Goal: Task Accomplishment & Management: Manage account settings

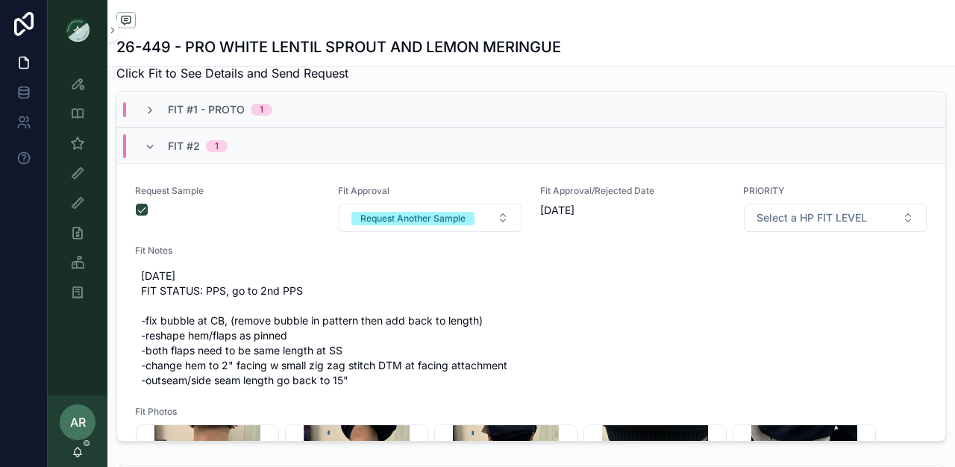
scroll to position [566, 0]
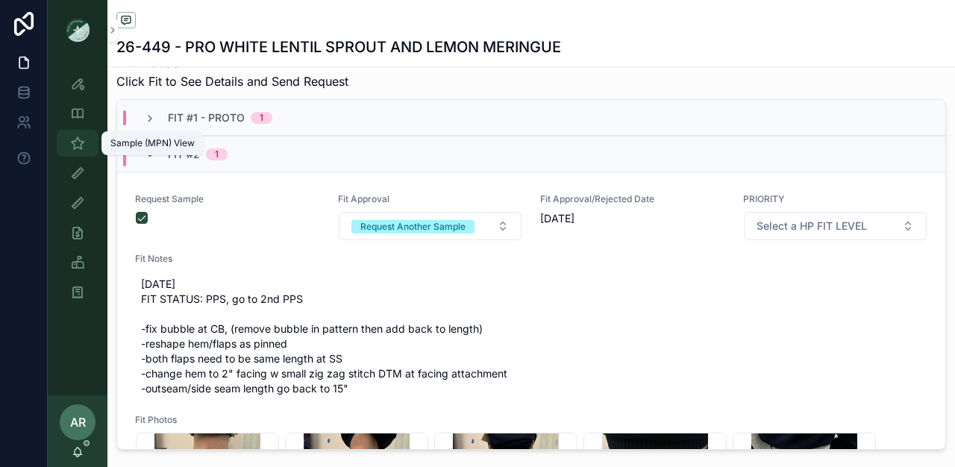
click at [86, 150] on div "Sample (MPN) View" at bounding box center [78, 143] width 24 height 24
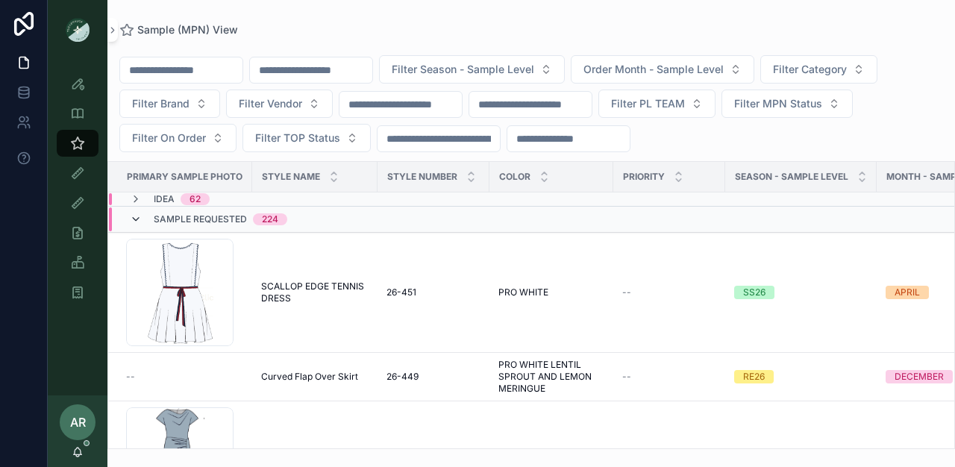
click at [134, 218] on icon "scrollable content" at bounding box center [136, 219] width 12 height 12
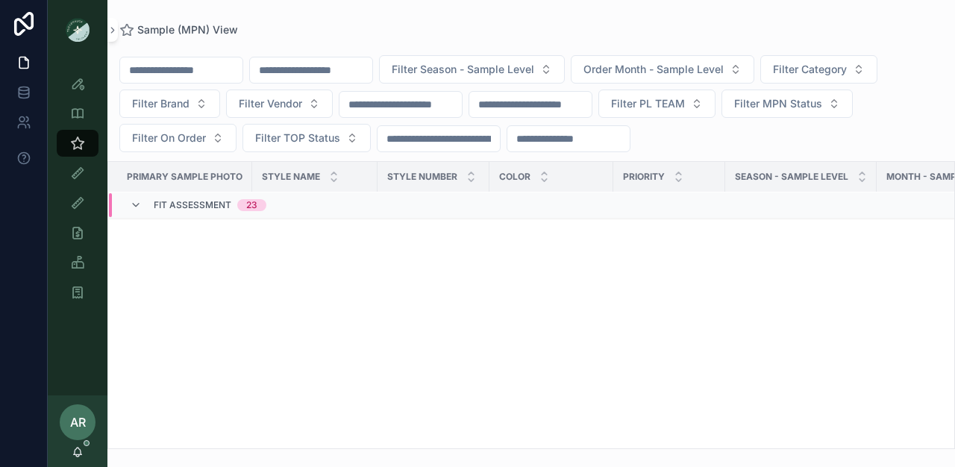
scroll to position [359, 0]
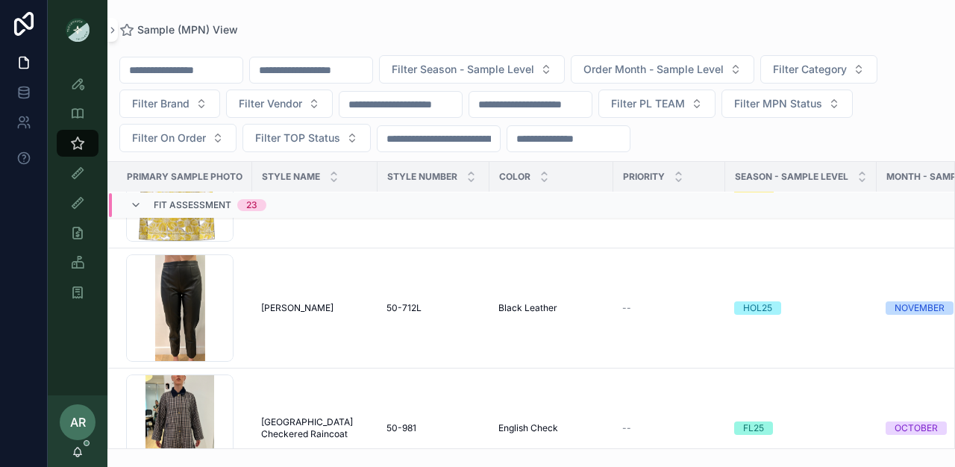
click at [348, 72] on input "scrollable content" at bounding box center [311, 70] width 122 height 21
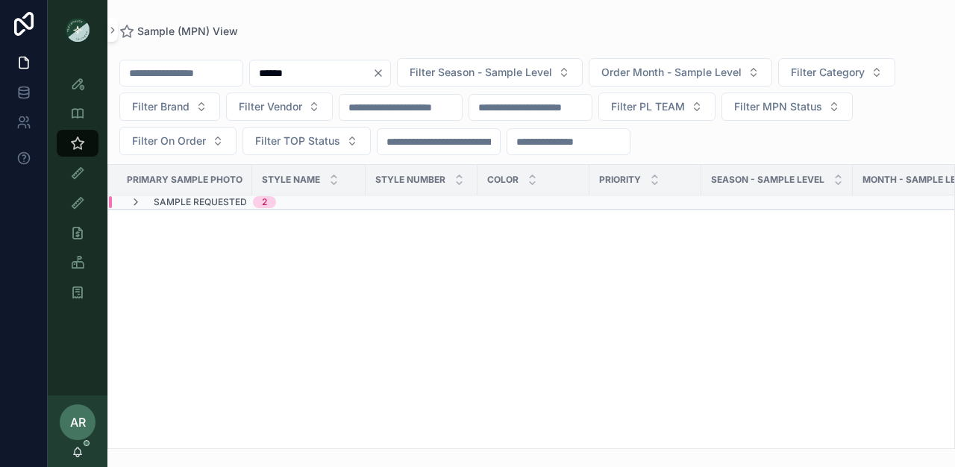
type input "******"
click at [236, 204] on span "Sample Requested" at bounding box center [200, 202] width 93 height 12
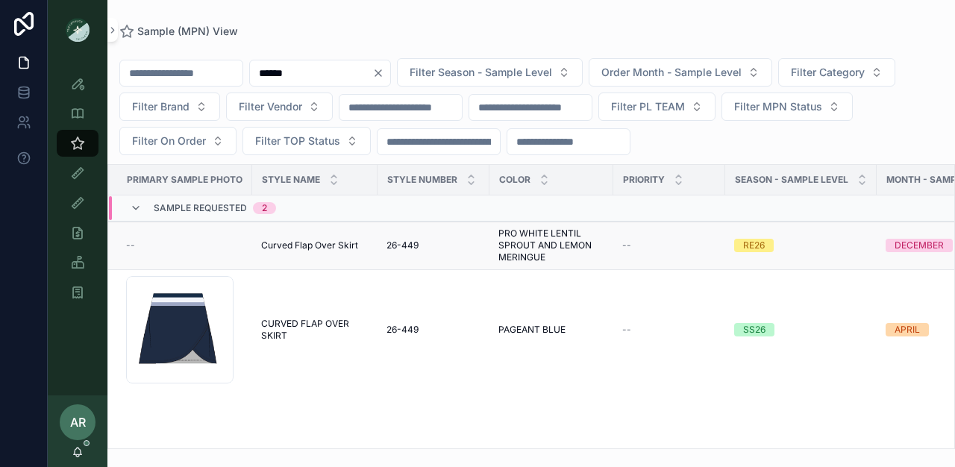
click at [289, 245] on span "Curved Flap Over Skirt" at bounding box center [309, 246] width 97 height 12
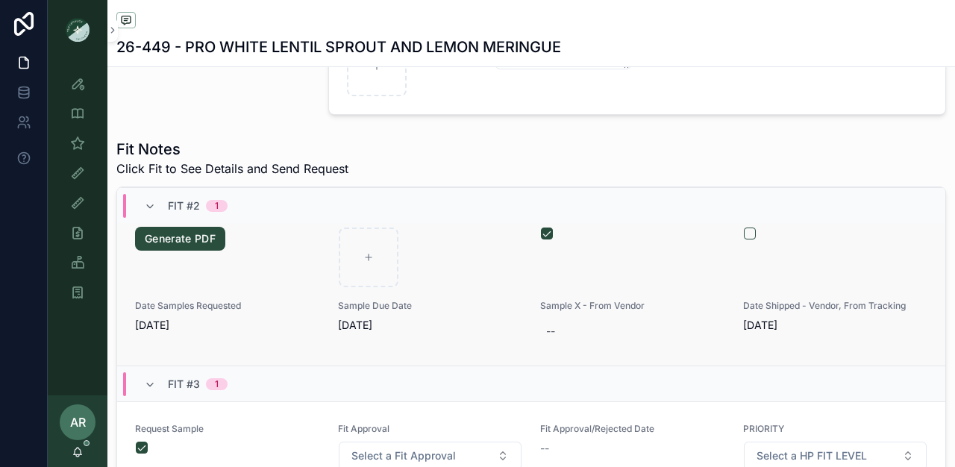
scroll to position [702, 0]
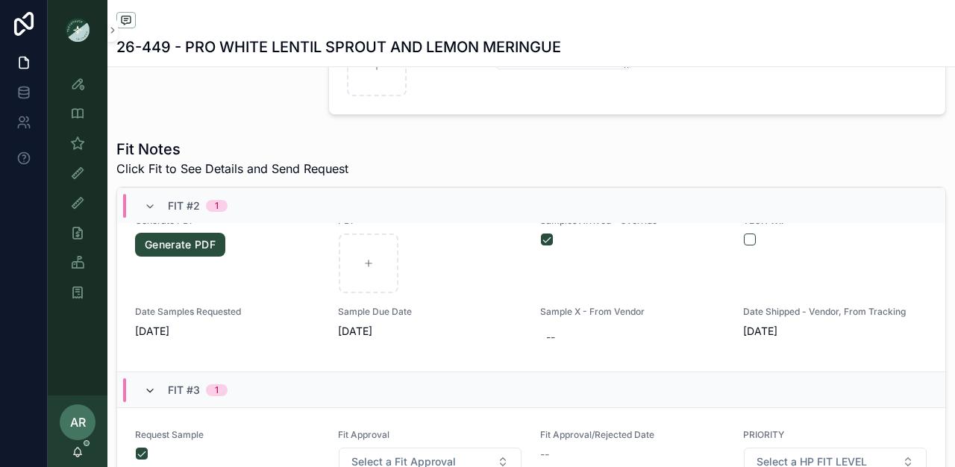
click at [152, 397] on icon "scrollable content" at bounding box center [150, 391] width 12 height 12
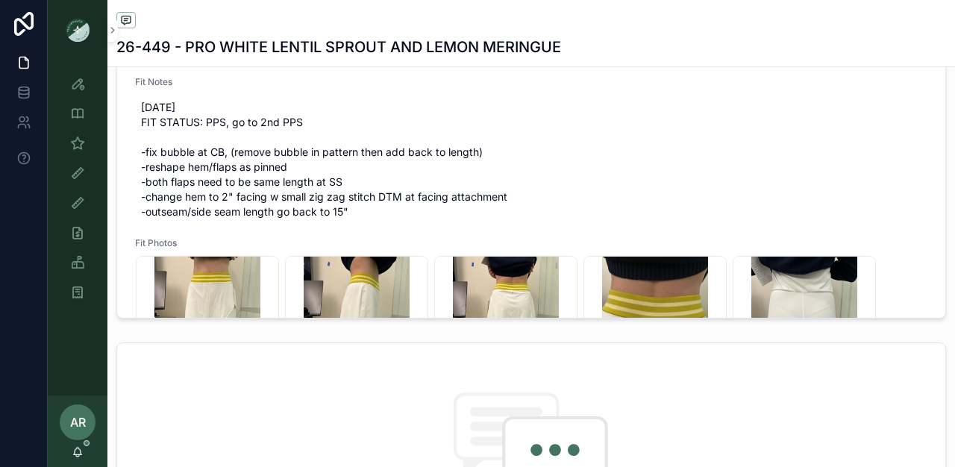
scroll to position [685, 0]
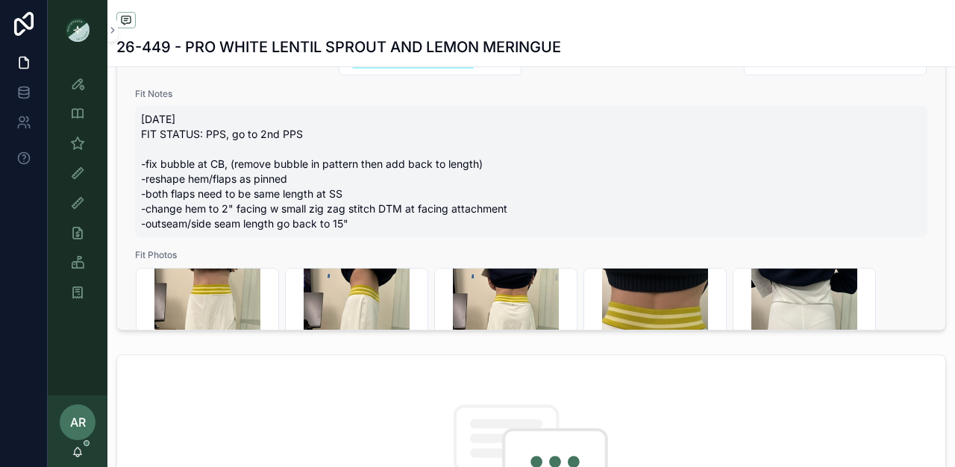
click at [213, 207] on span "9/4/25 FIT STATUS: PPS, go to 2nd PPS -fix bubble at CB, (remove bubble in patt…" at bounding box center [531, 171] width 781 height 119
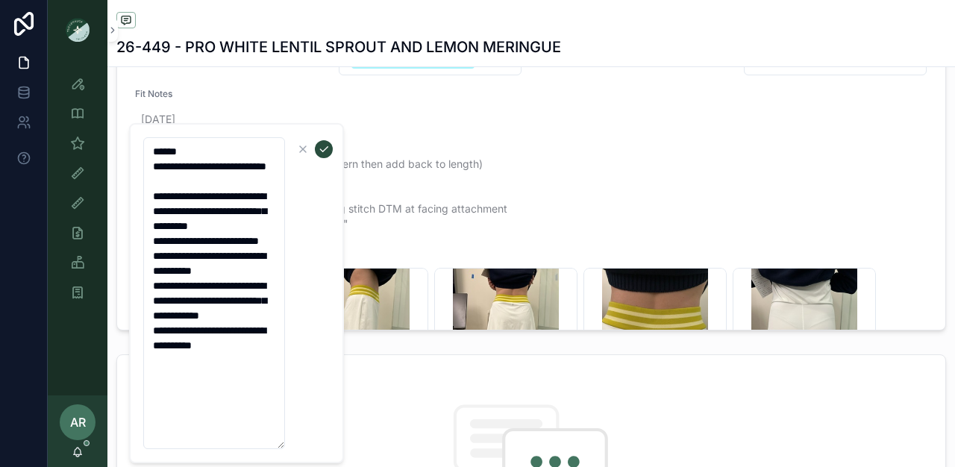
drag, startPoint x: 150, startPoint y: 215, endPoint x: 262, endPoint y: 486, distance: 293.2
click at [262, 467] on html "**********" at bounding box center [477, 233] width 955 height 467
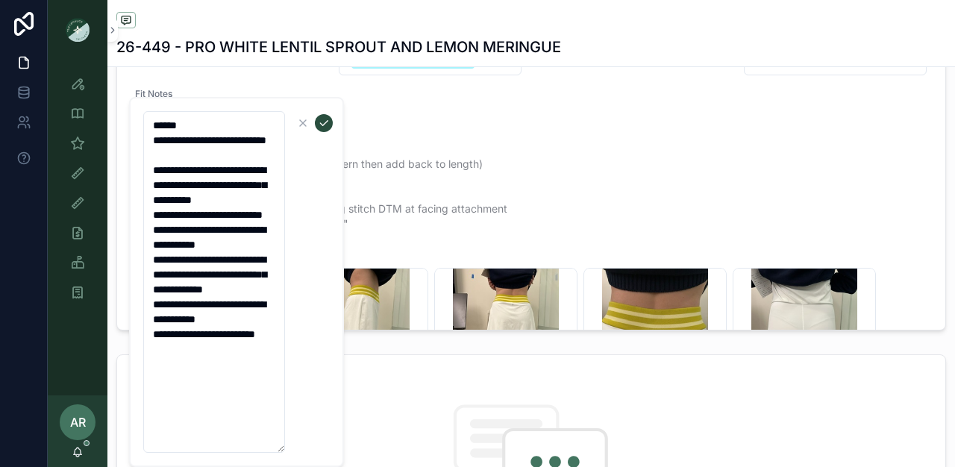
click at [191, 400] on textarea "**********" at bounding box center [214, 282] width 142 height 342
type textarea "**********"
click at [321, 125] on icon "scrollable content" at bounding box center [324, 123] width 12 height 12
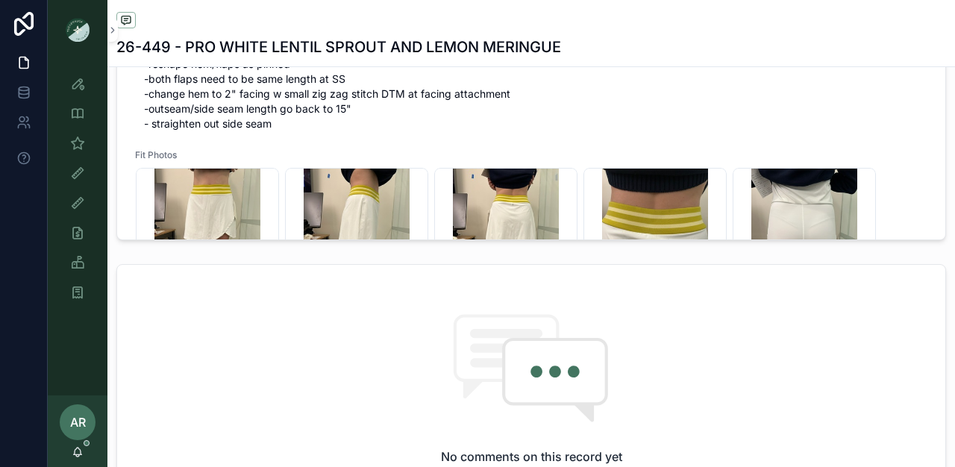
scroll to position [5, 0]
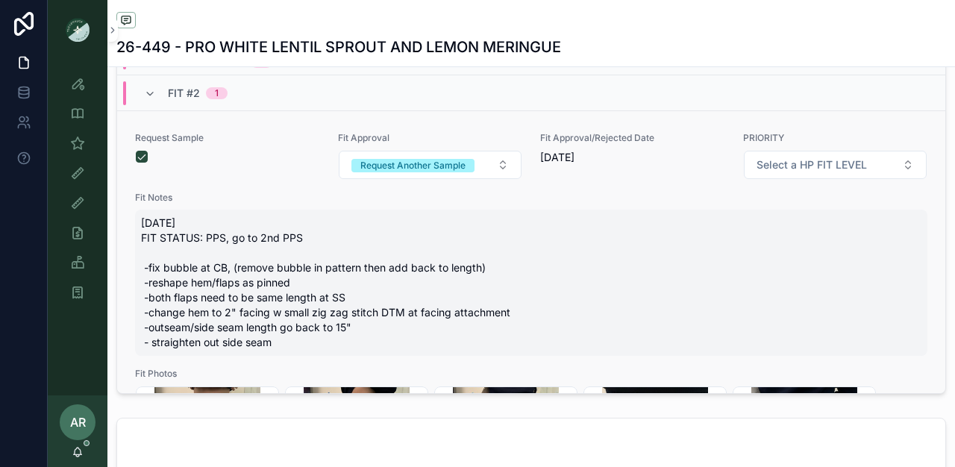
click at [159, 275] on span "9/4/25 FIT STATUS: PPS, go to 2nd PPS -fix bubble at CB, (remove bubble in patt…" at bounding box center [531, 283] width 781 height 134
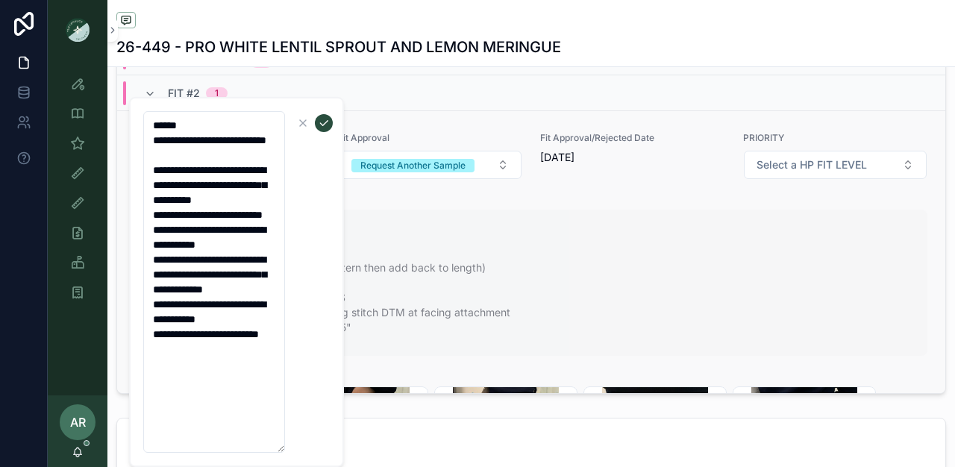
drag, startPoint x: 152, startPoint y: 189, endPoint x: 222, endPoint y: 440, distance: 261.1
click at [222, 440] on textarea "**********" at bounding box center [214, 282] width 142 height 342
type textarea "**********"
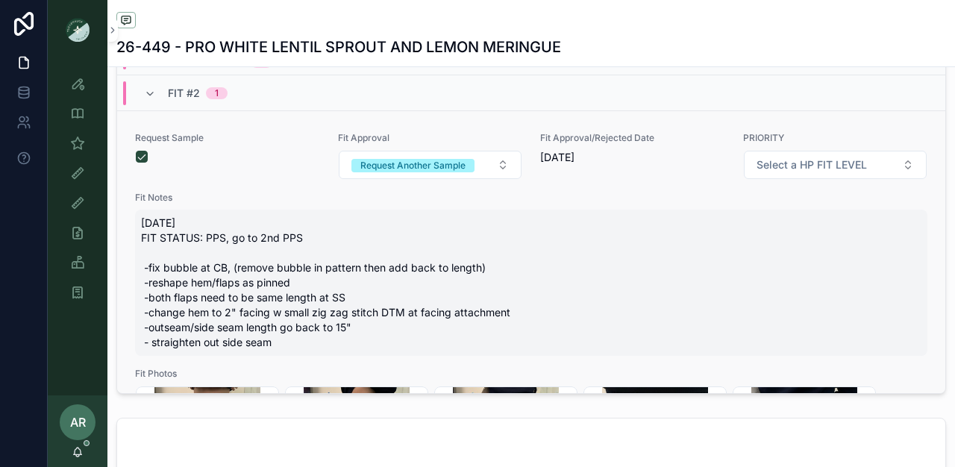
click at [240, 343] on span "9/4/25 FIT STATUS: PPS, go to 2nd PPS -fix bubble at CB, (remove bubble in patt…" at bounding box center [531, 283] width 781 height 134
click at [269, 350] on span "9/4/25 FIT STATUS: PPS, go to 2nd PPS -fix bubble at CB, (remove bubble in patt…" at bounding box center [531, 283] width 781 height 134
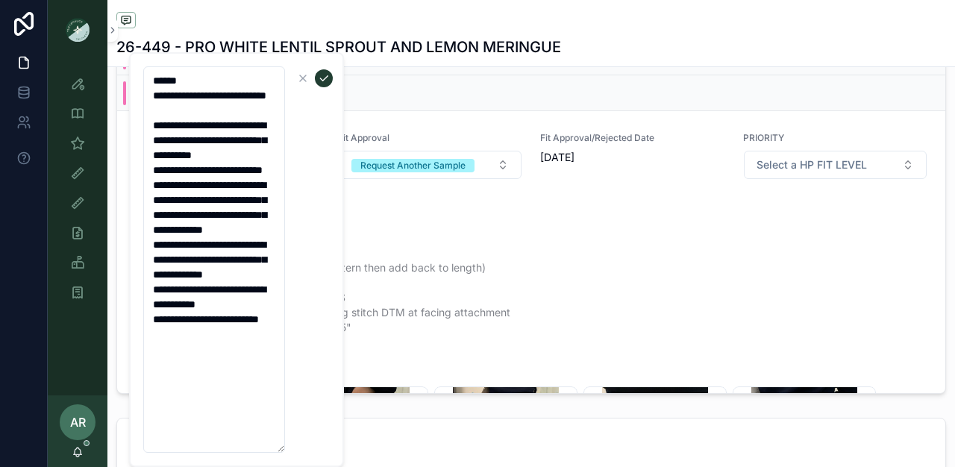
click at [321, 77] on icon "scrollable content" at bounding box center [324, 78] width 12 height 12
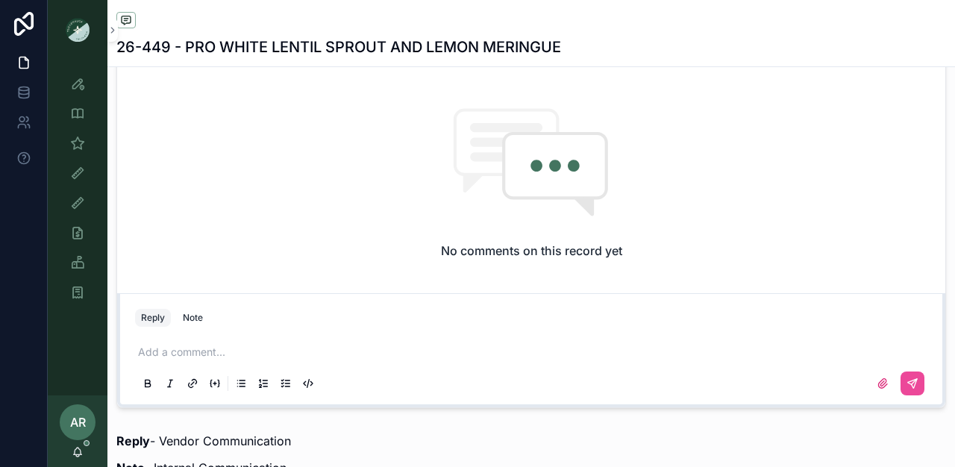
scroll to position [987, 0]
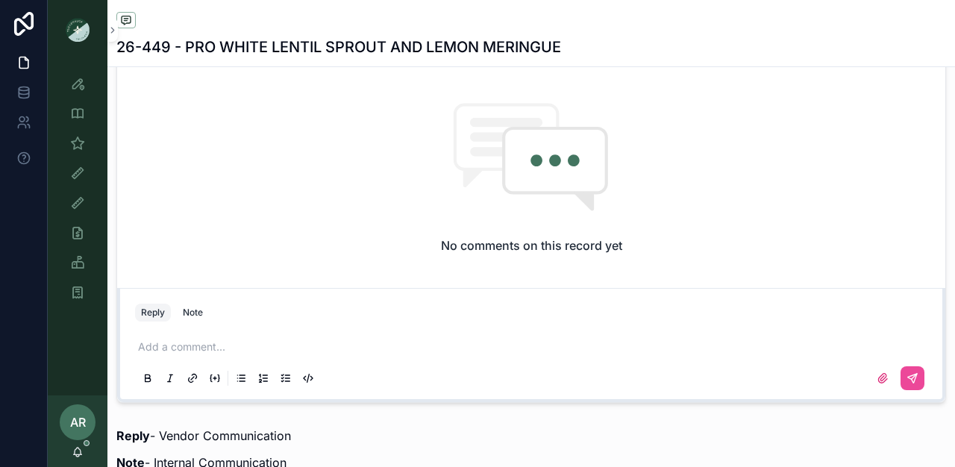
click at [175, 355] on p "scrollable content" at bounding box center [534, 347] width 793 height 15
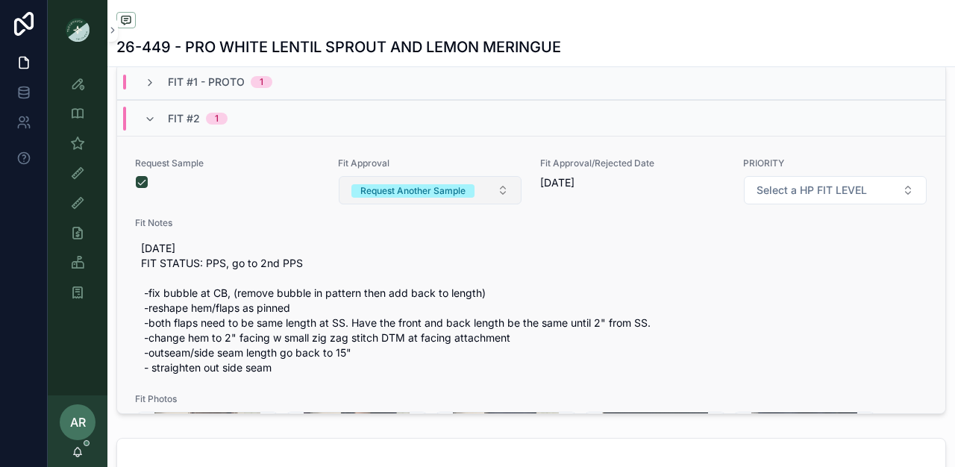
scroll to position [620, 0]
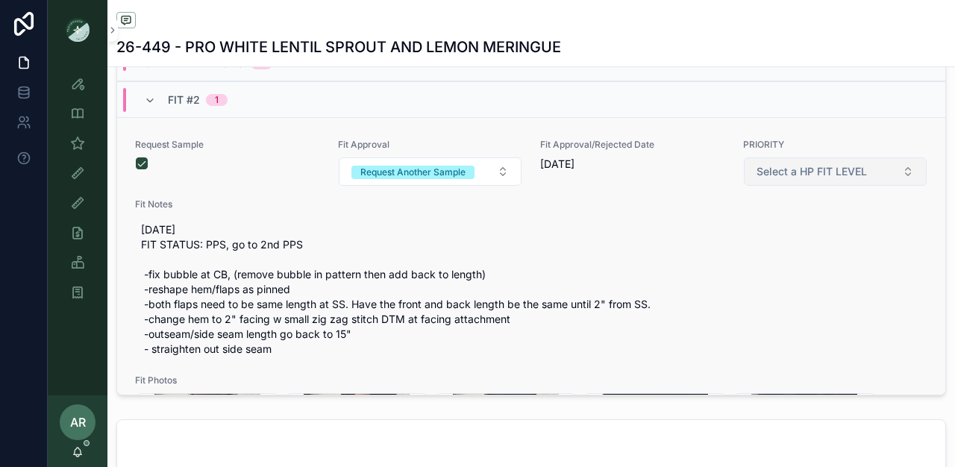
click at [765, 172] on button "Select a HP FIT LEVEL" at bounding box center [836, 171] width 184 height 28
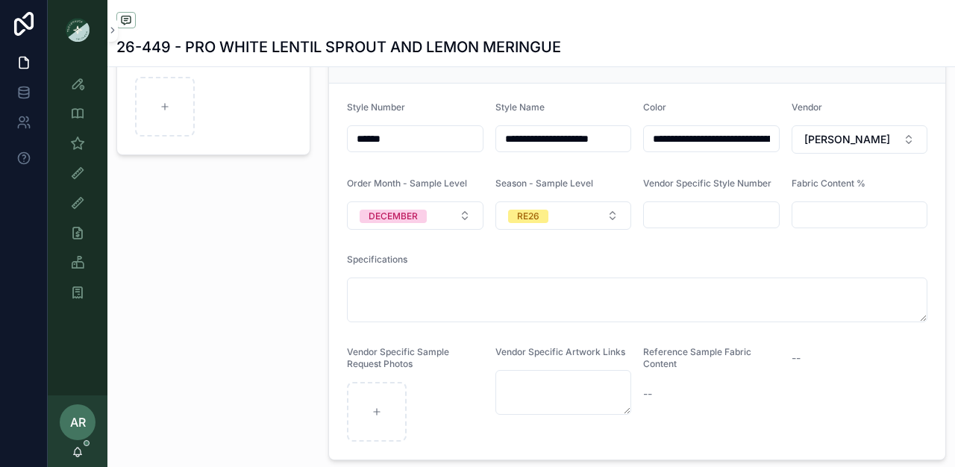
scroll to position [0, 0]
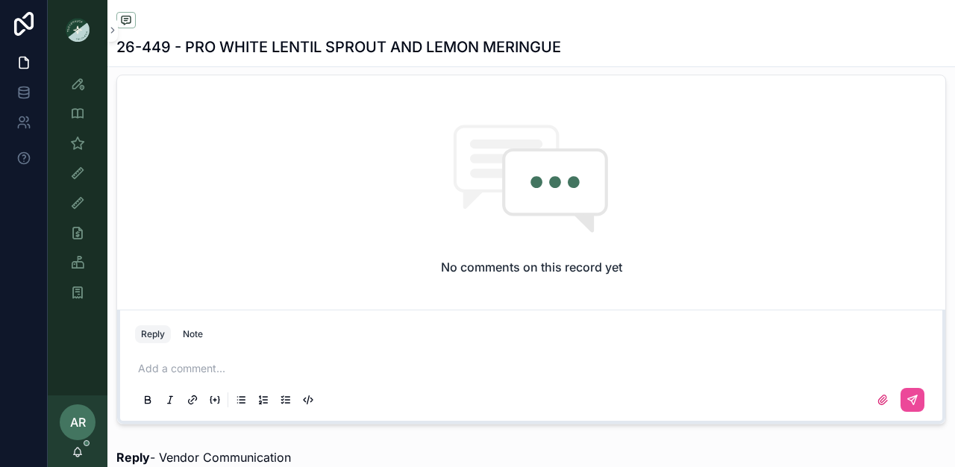
scroll to position [996, 0]
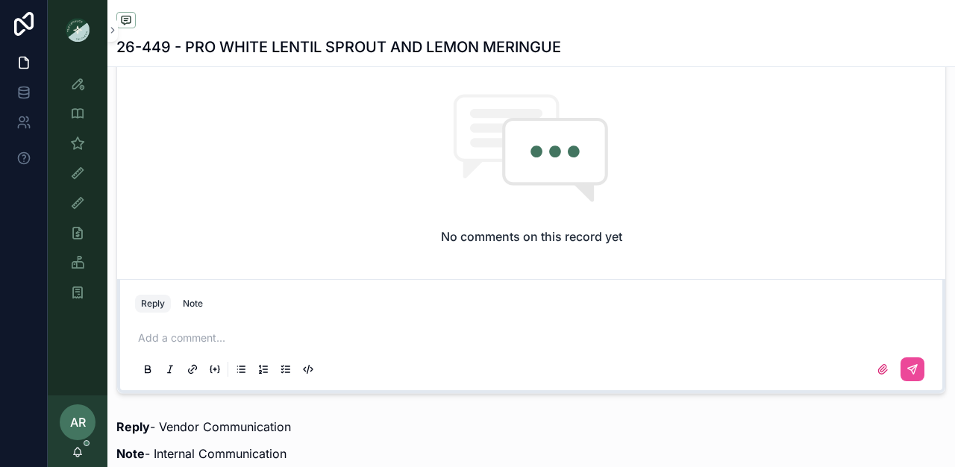
click at [351, 346] on p "scrollable content" at bounding box center [534, 338] width 793 height 15
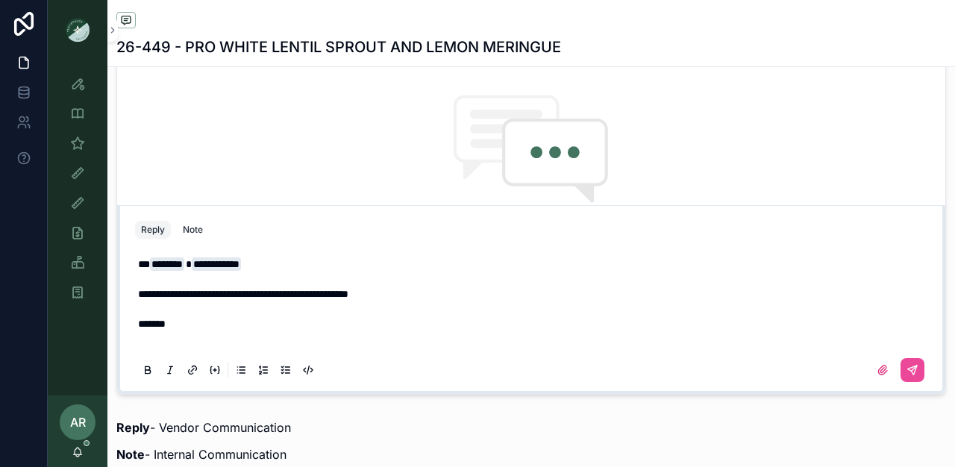
scroll to position [1009, 0]
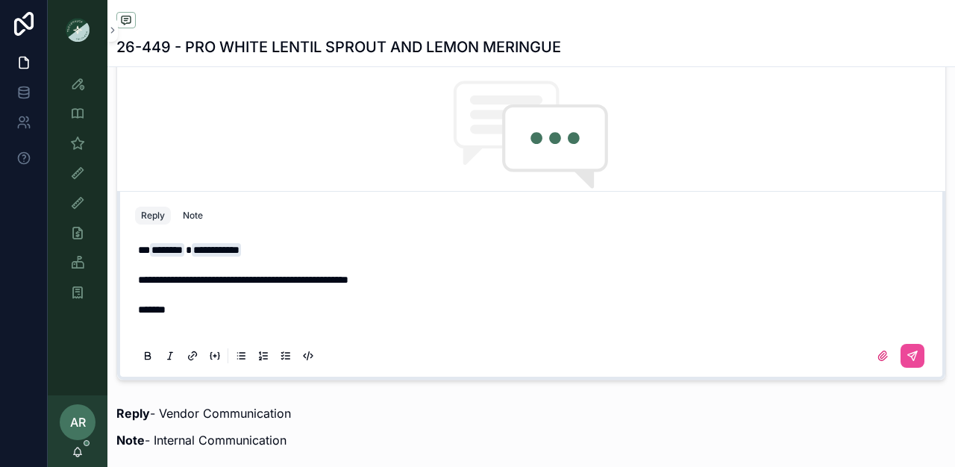
click at [874, 371] on div "scrollable content" at bounding box center [531, 356] width 793 height 30
click at [877, 362] on icon "scrollable content" at bounding box center [883, 356] width 12 height 12
click at [0, 0] on input "scrollable content" at bounding box center [0, 0] width 0 height 0
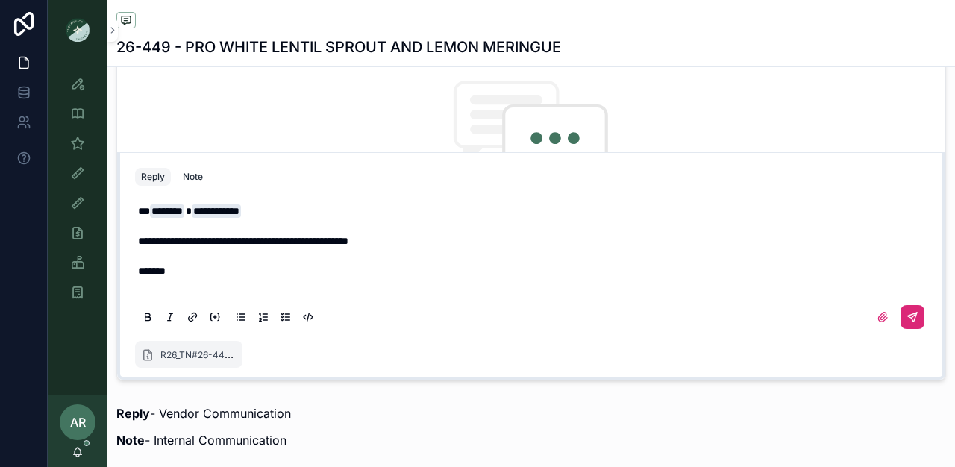
click at [907, 323] on icon "scrollable content" at bounding box center [913, 317] width 12 height 12
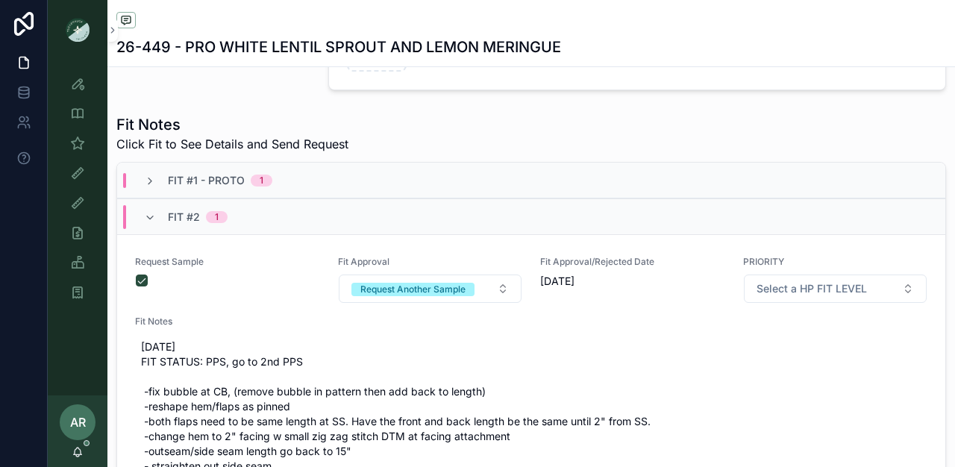
scroll to position [509, 0]
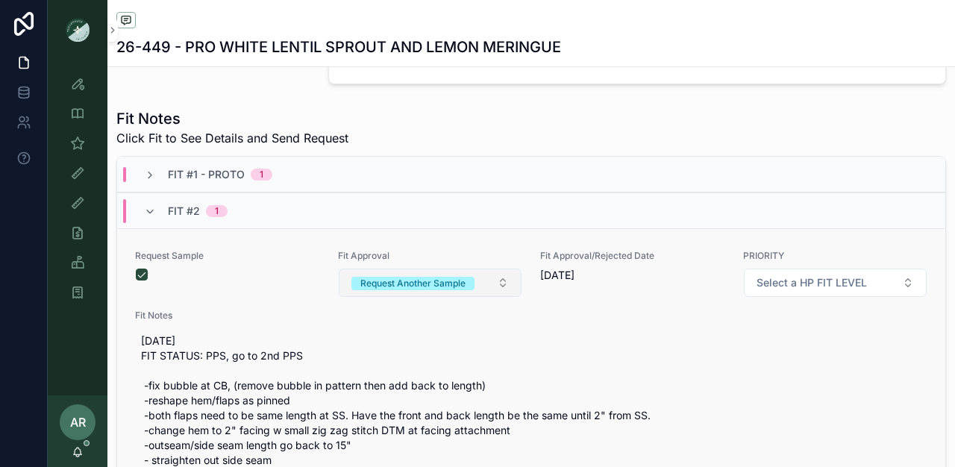
click at [392, 290] on div "Request Another Sample" at bounding box center [413, 283] width 105 height 13
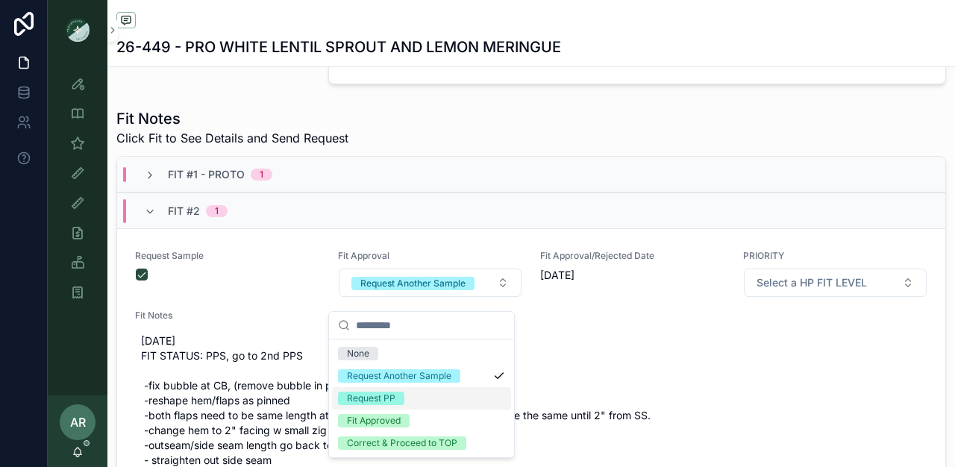
click at [364, 405] on div "Request PP" at bounding box center [371, 398] width 49 height 13
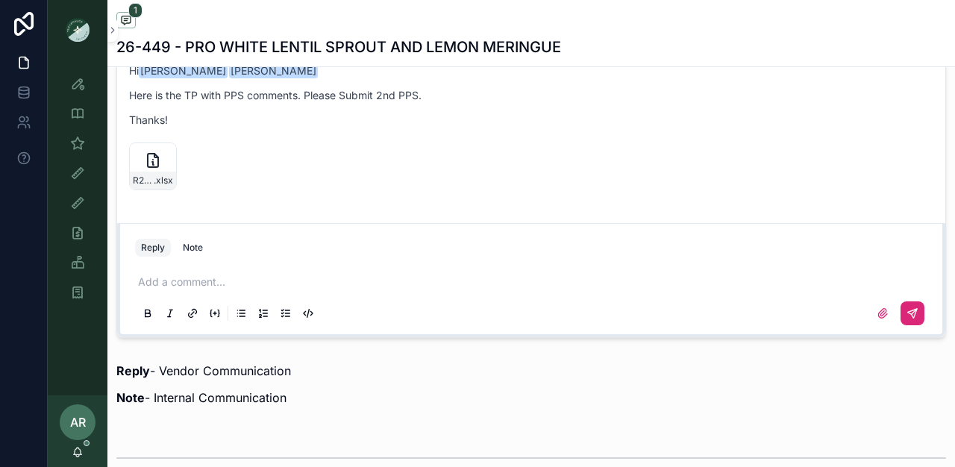
scroll to position [1029, 0]
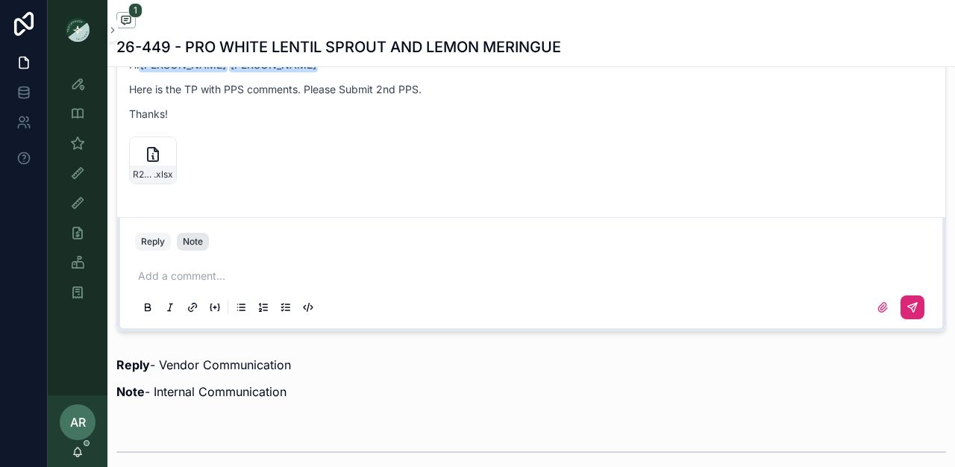
click at [185, 248] on div "Note" at bounding box center [193, 242] width 20 height 12
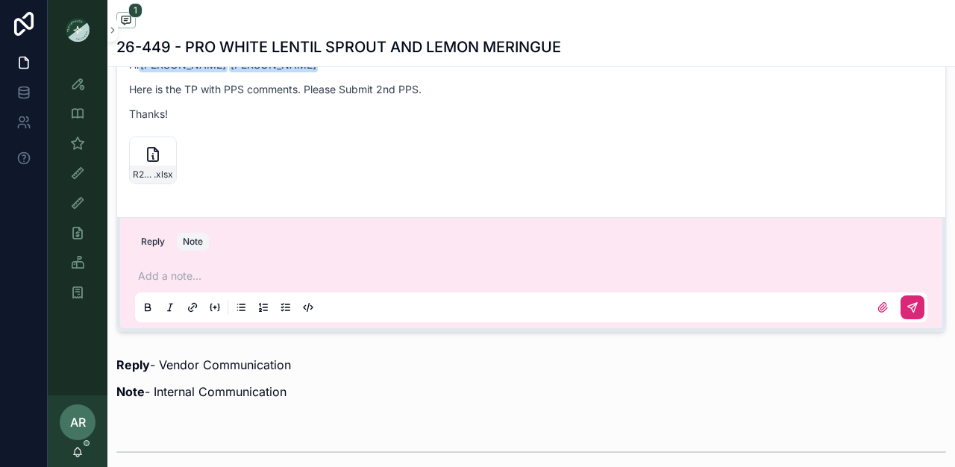
click at [179, 284] on p "scrollable content" at bounding box center [534, 276] width 793 height 15
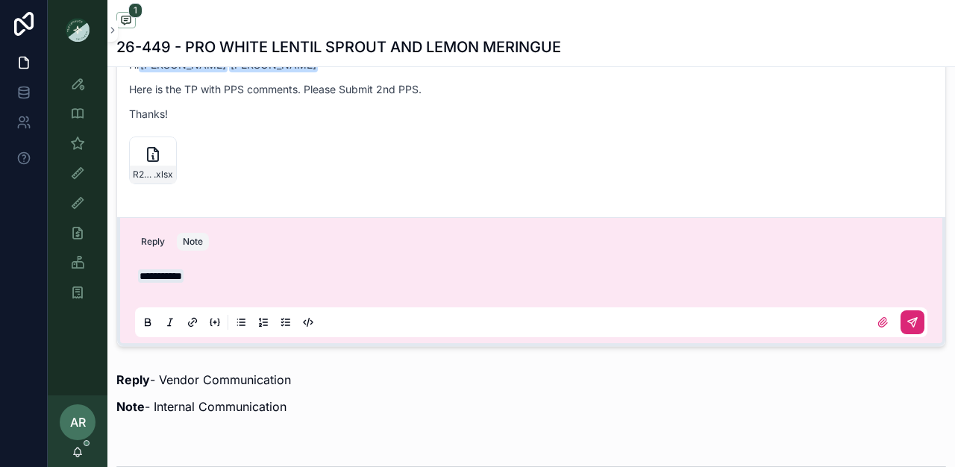
click at [909, 325] on button "scrollable content" at bounding box center [913, 323] width 24 height 24
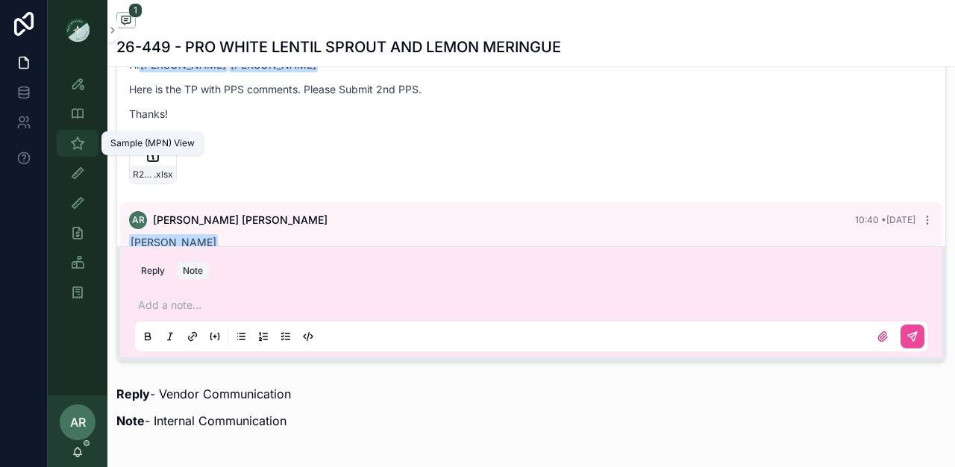
click at [74, 143] on icon "scrollable content" at bounding box center [77, 143] width 15 height 15
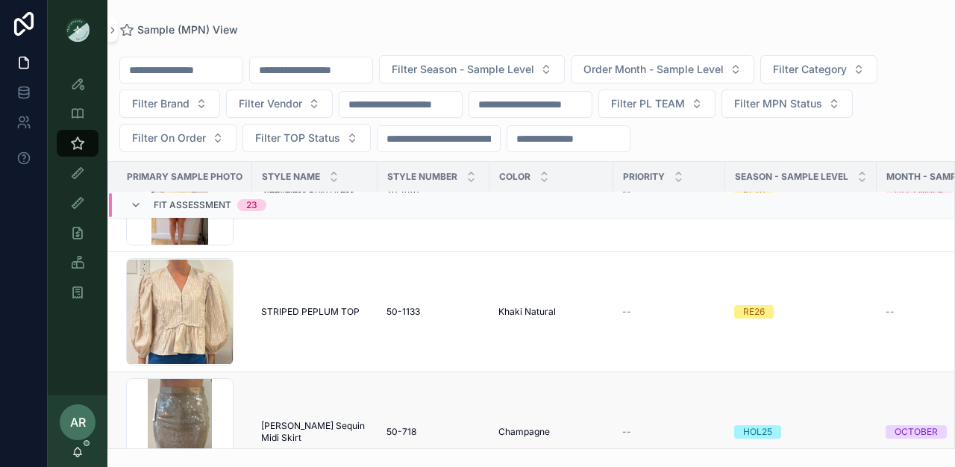
scroll to position [1008, 0]
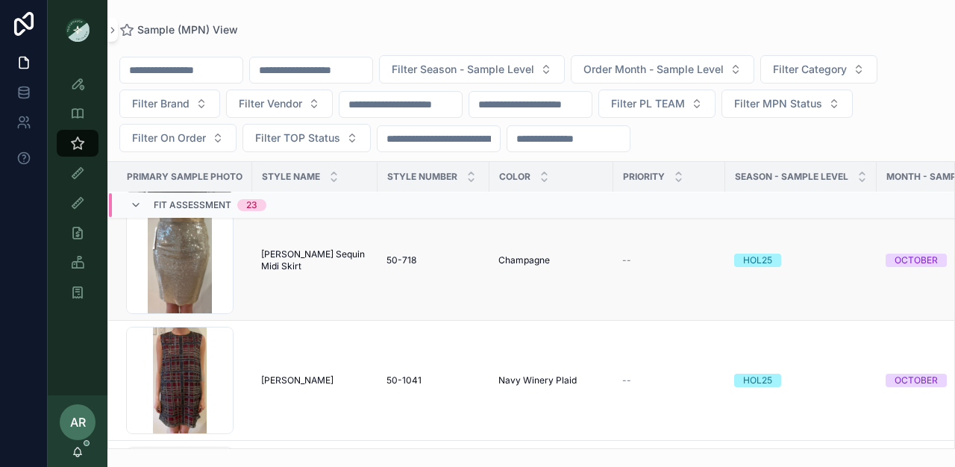
click at [302, 263] on span "[PERSON_NAME] Sequin Midi Skirt" at bounding box center [314, 261] width 107 height 24
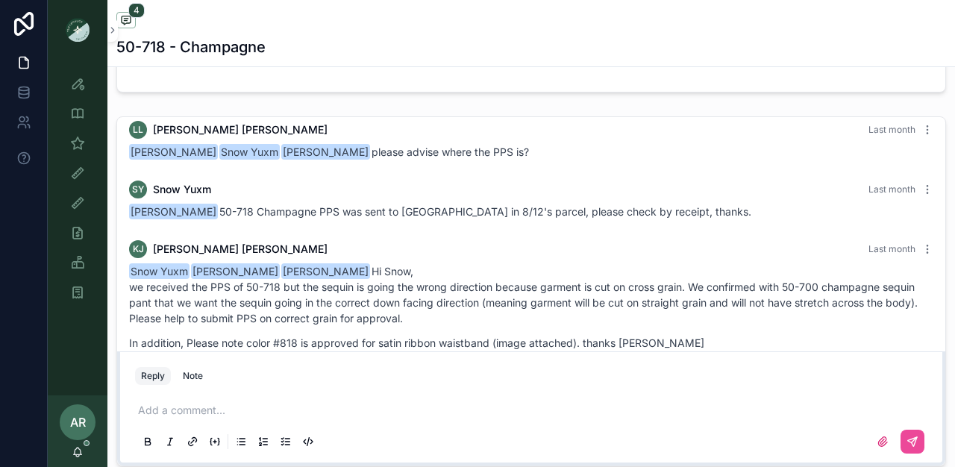
scroll to position [15, 0]
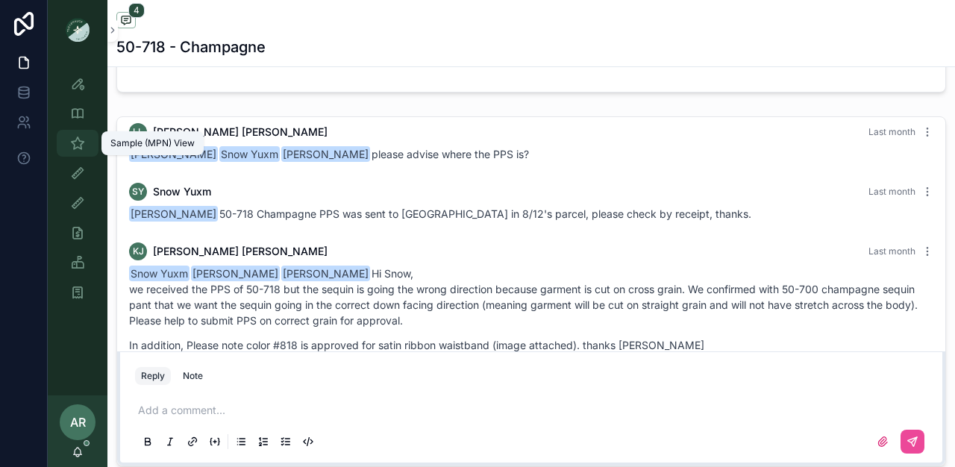
click at [74, 144] on icon "scrollable content" at bounding box center [77, 143] width 15 height 15
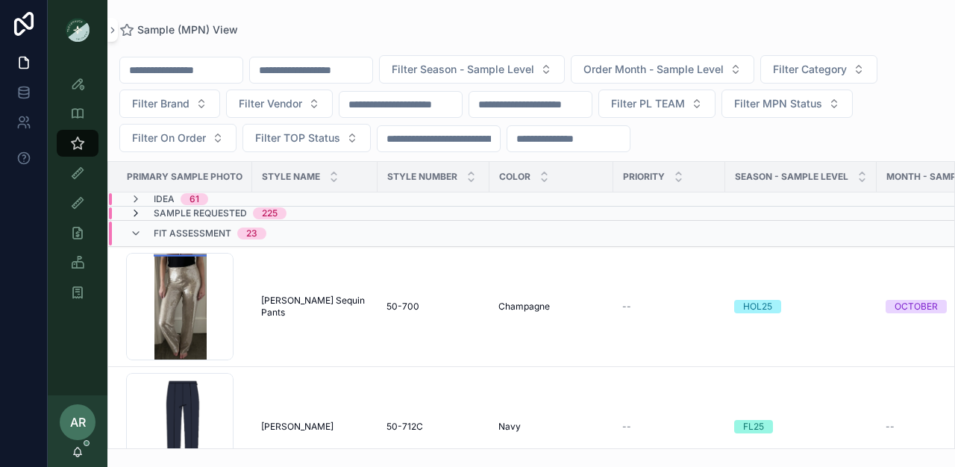
click at [138, 213] on icon "scrollable content" at bounding box center [136, 214] width 12 height 12
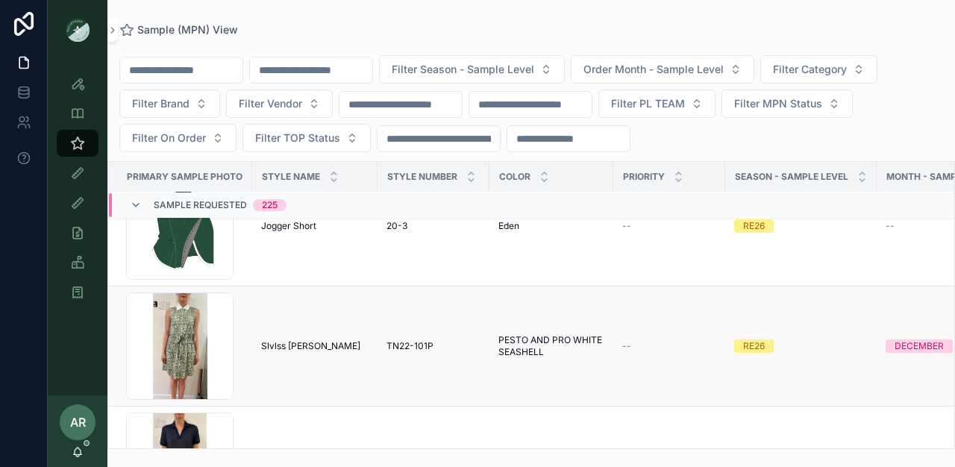
scroll to position [5137, 0]
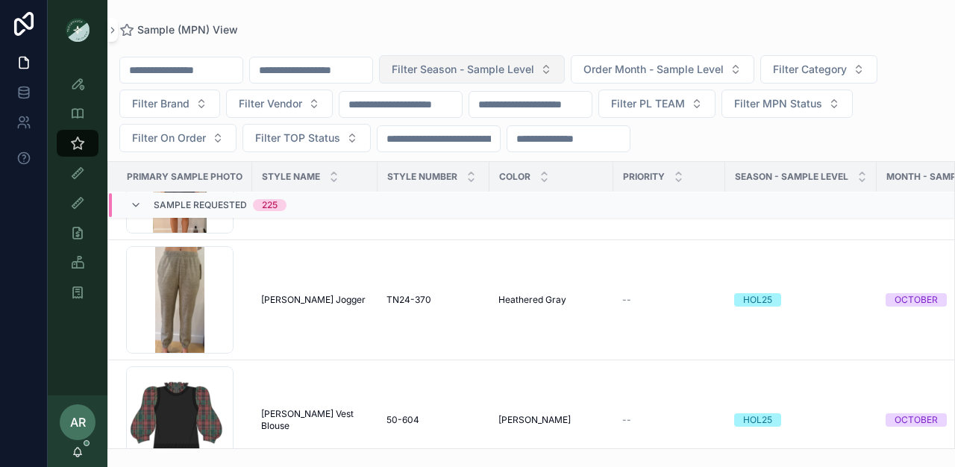
click at [452, 64] on span "Filter Season - Sample Level" at bounding box center [463, 69] width 143 height 15
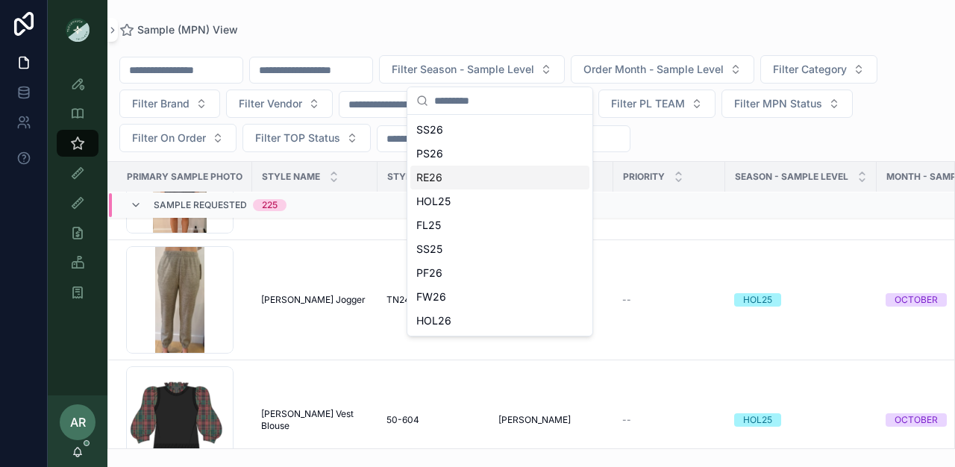
click at [446, 177] on div "RE26" at bounding box center [500, 178] width 179 height 24
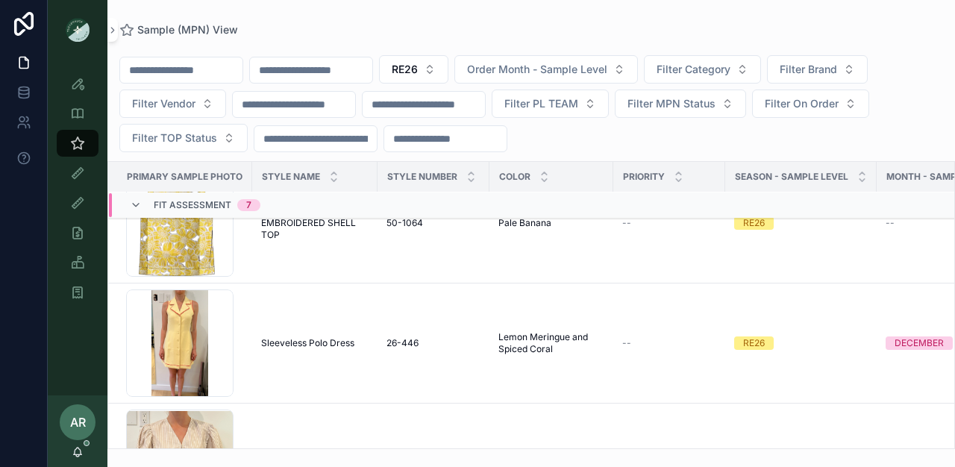
scroll to position [3333, 0]
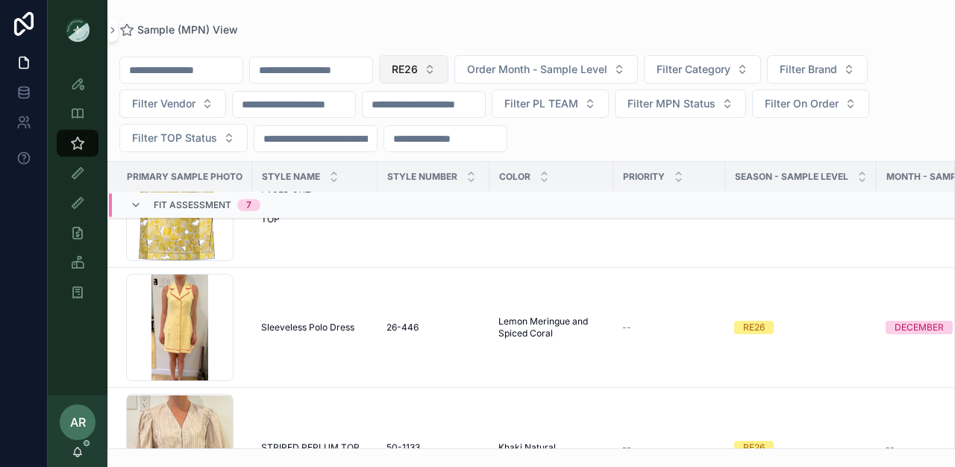
click at [418, 75] on span "RE26" at bounding box center [405, 69] width 26 height 15
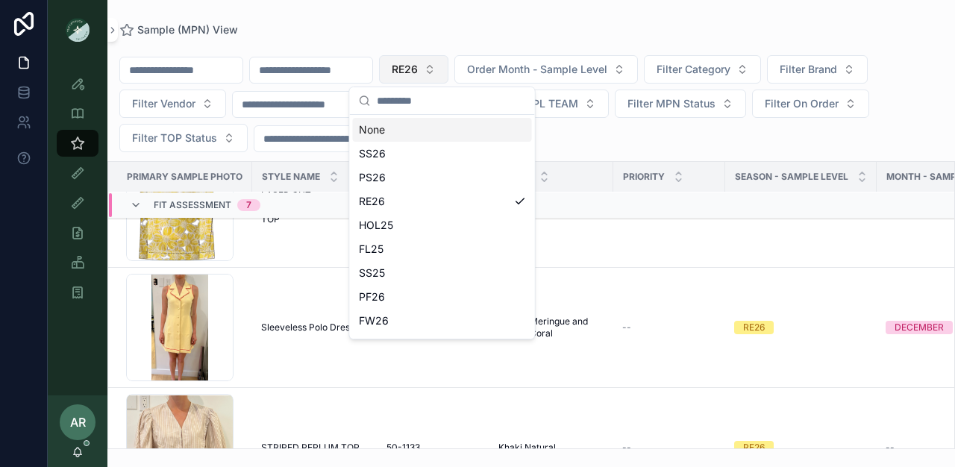
click at [449, 69] on button "RE26" at bounding box center [413, 69] width 69 height 28
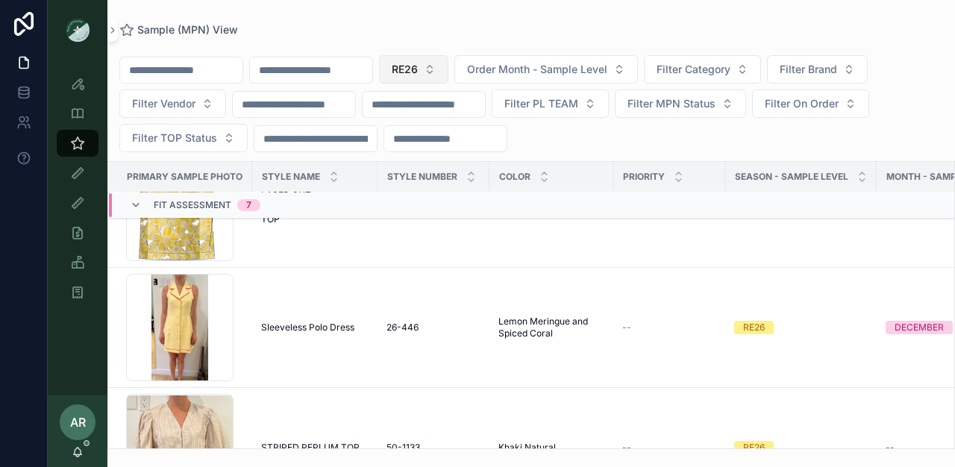
click at [449, 69] on button "RE26" at bounding box center [413, 69] width 69 height 28
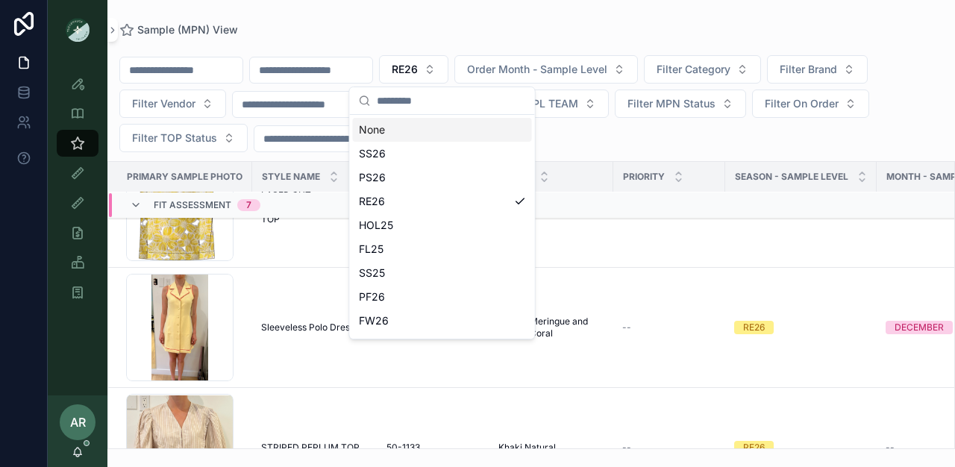
click at [406, 124] on div "None" at bounding box center [442, 130] width 179 height 24
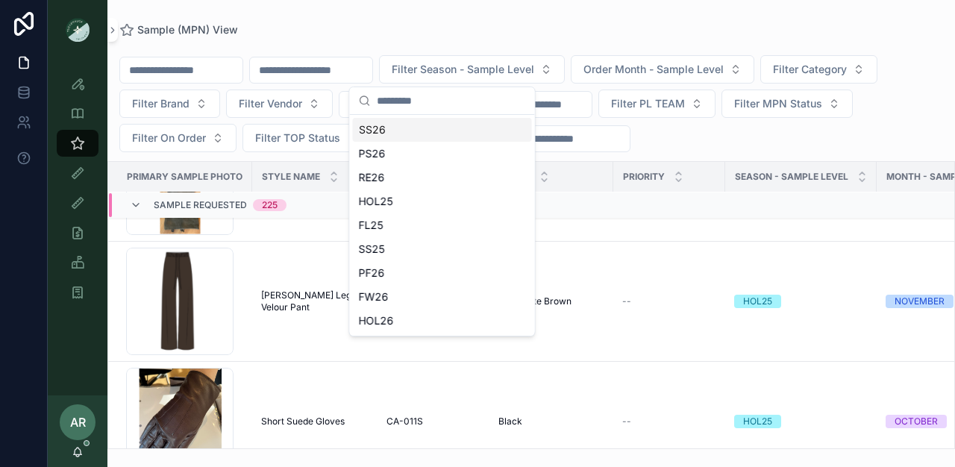
click at [329, 69] on input "scrollable content" at bounding box center [311, 70] width 122 height 21
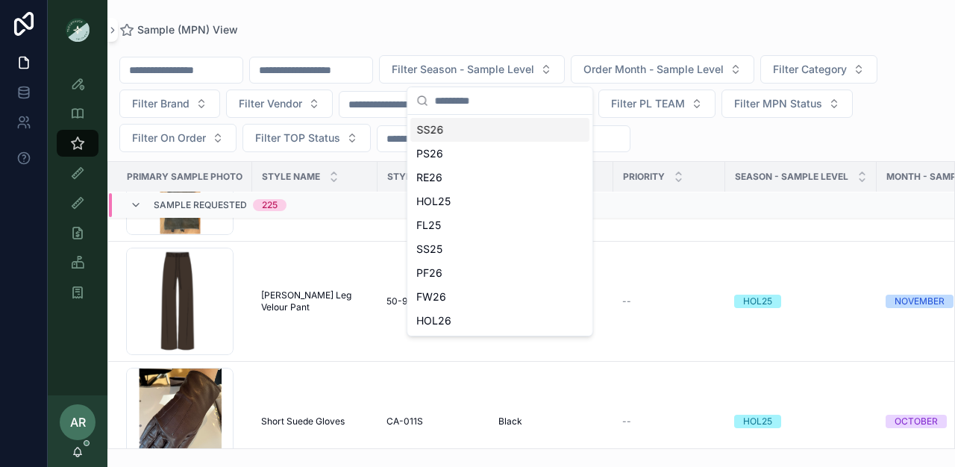
scroll to position [3393, 0]
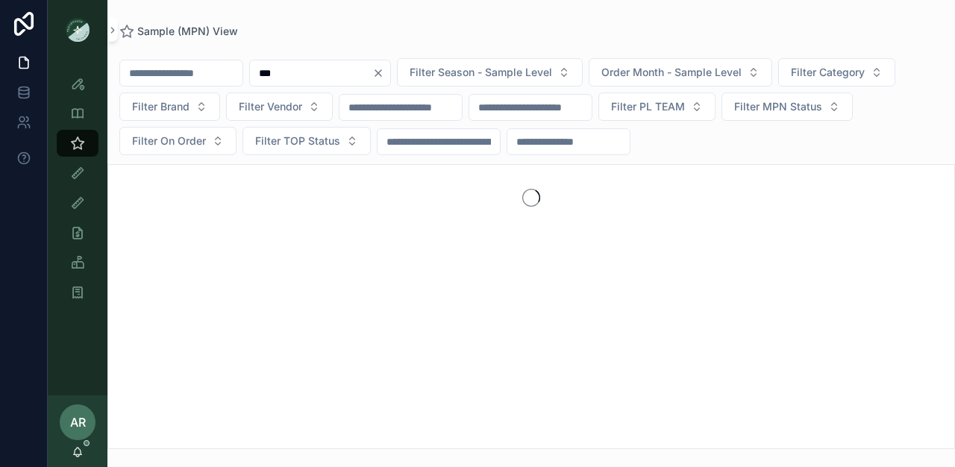
type input "***"
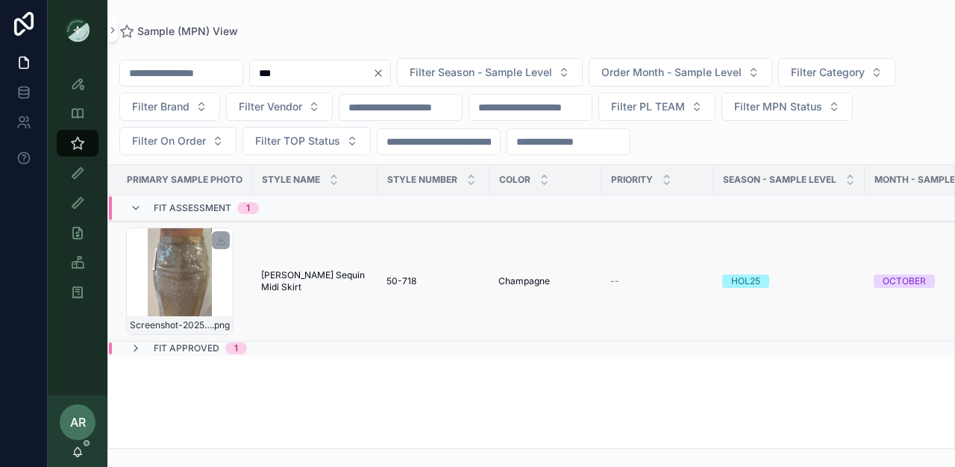
click at [231, 287] on div "Screenshot-2025-07-28-at-9.23.34-AM .png" at bounding box center [179, 281] width 107 height 107
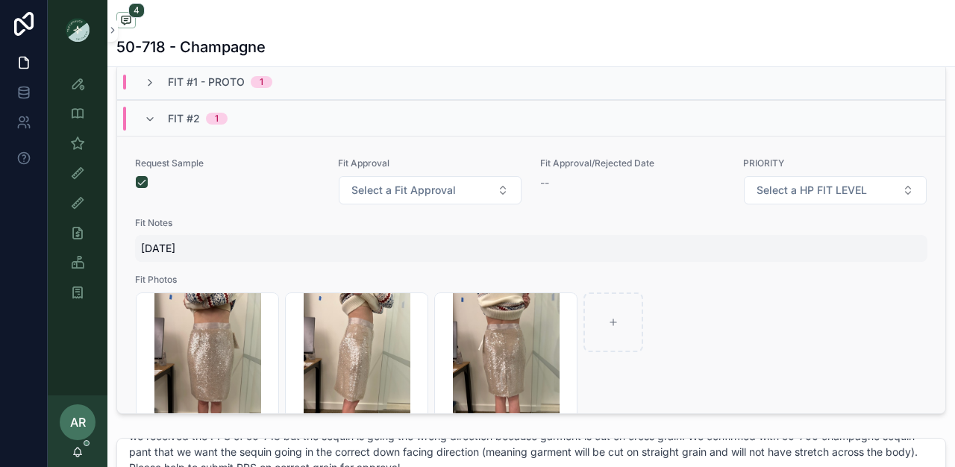
click at [230, 90] on span "Fit #1 - Proto" at bounding box center [206, 82] width 77 height 15
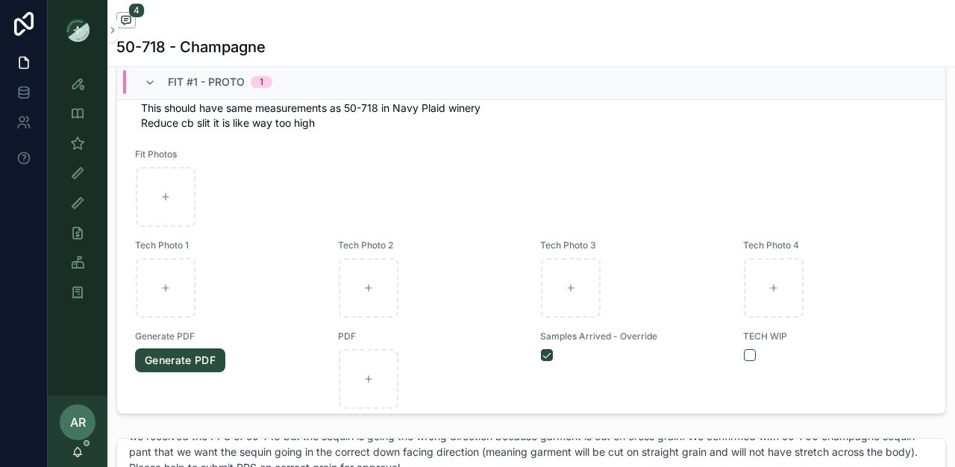
scroll to position [211, 0]
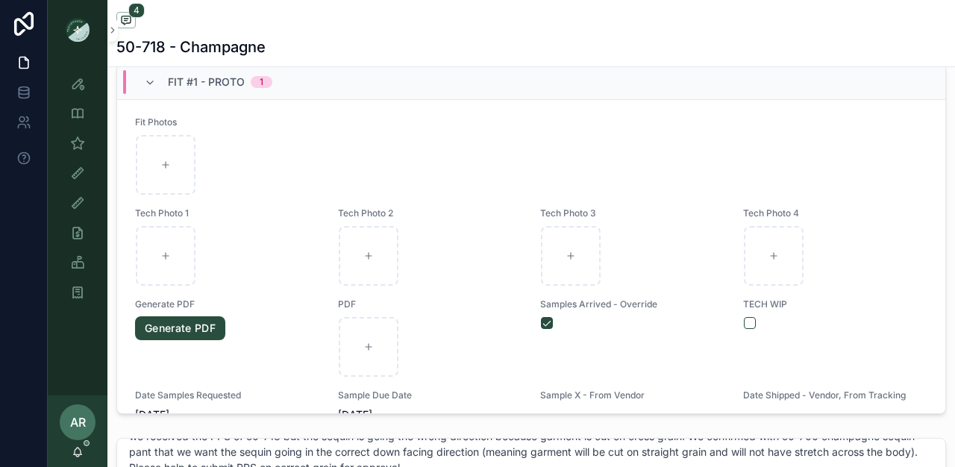
click at [169, 87] on span "Fit #1 - Proto" at bounding box center [206, 82] width 77 height 15
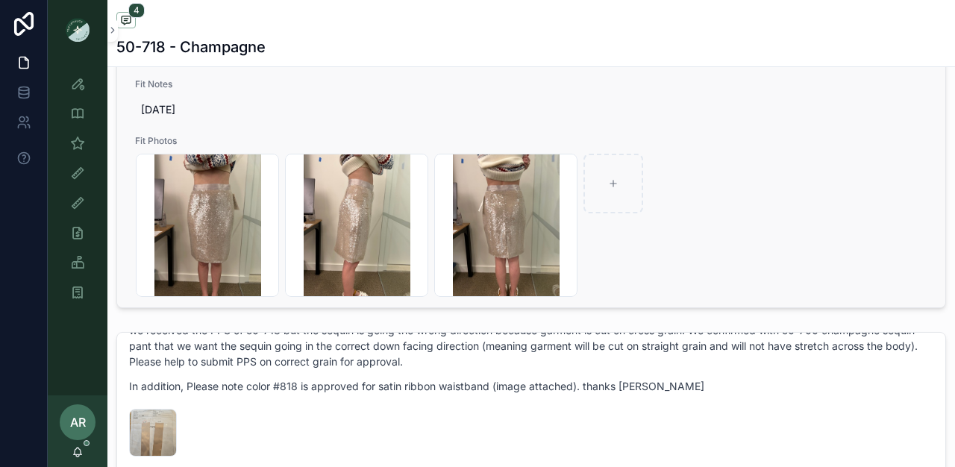
scroll to position [0, 0]
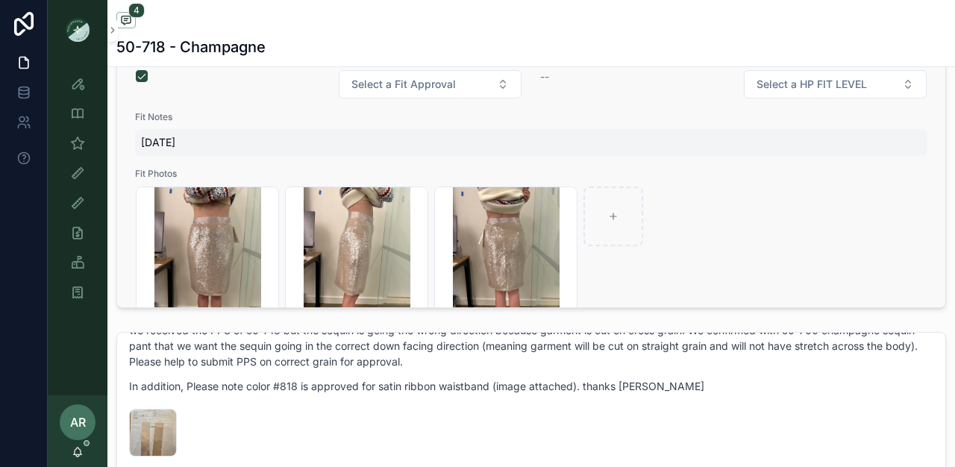
click at [159, 156] on div "9/4/25" at bounding box center [531, 142] width 793 height 27
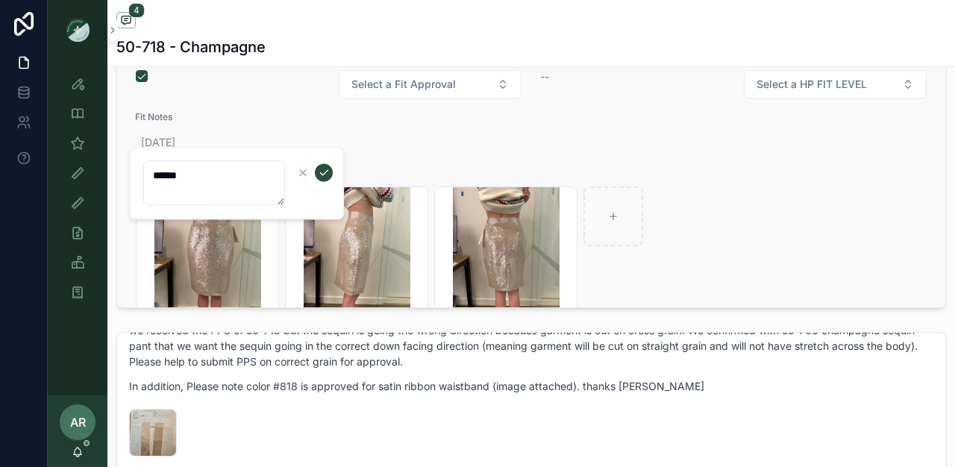
click at [214, 137] on div "Fit Notes 9/4/25" at bounding box center [531, 133] width 793 height 45
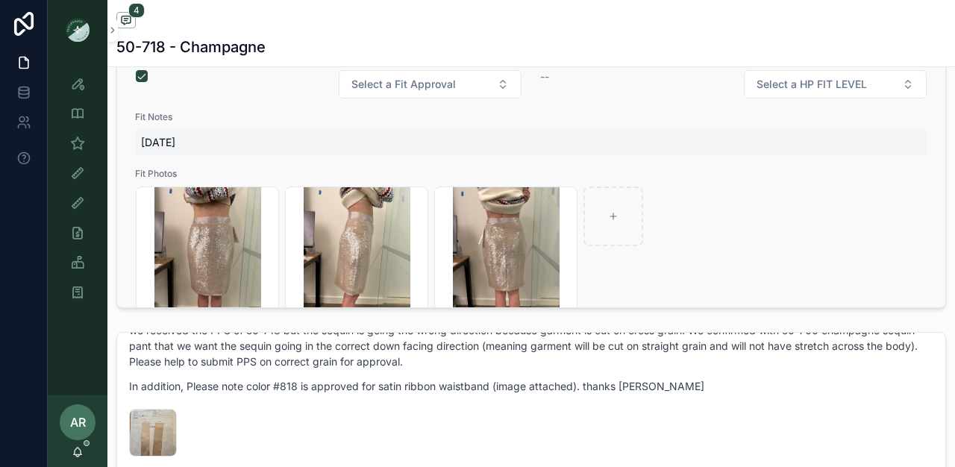
click at [181, 150] on span "9/4/25" at bounding box center [531, 142] width 781 height 15
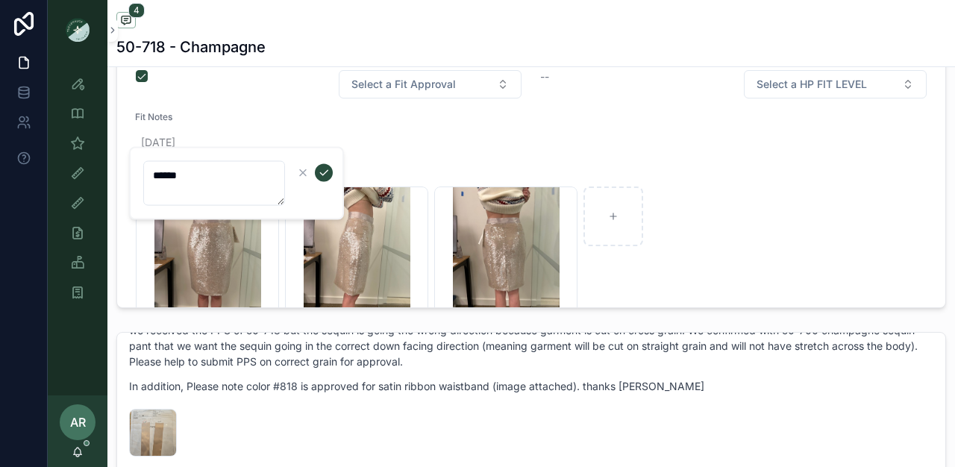
click at [193, 188] on textarea "******" at bounding box center [214, 183] width 142 height 45
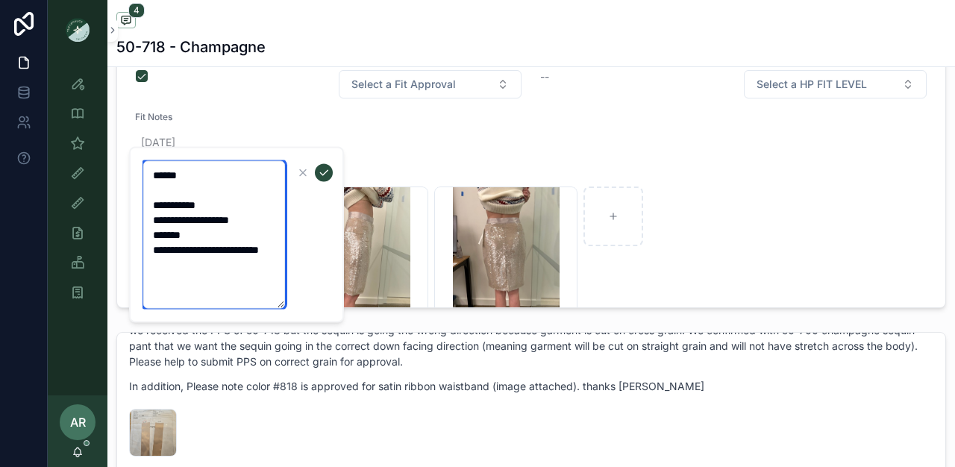
click at [240, 249] on textarea "**********" at bounding box center [214, 235] width 142 height 148
click at [210, 237] on textarea "**********" at bounding box center [214, 235] width 142 height 148
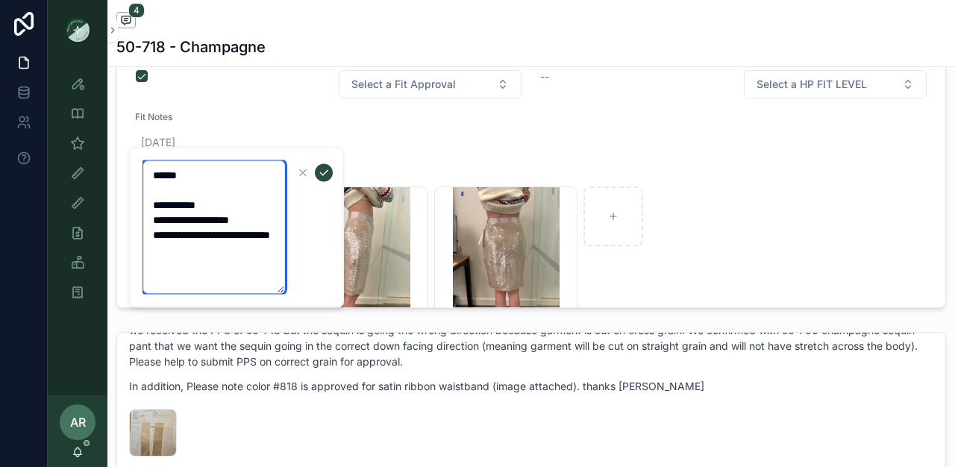
click at [169, 189] on textarea "**********" at bounding box center [214, 227] width 142 height 133
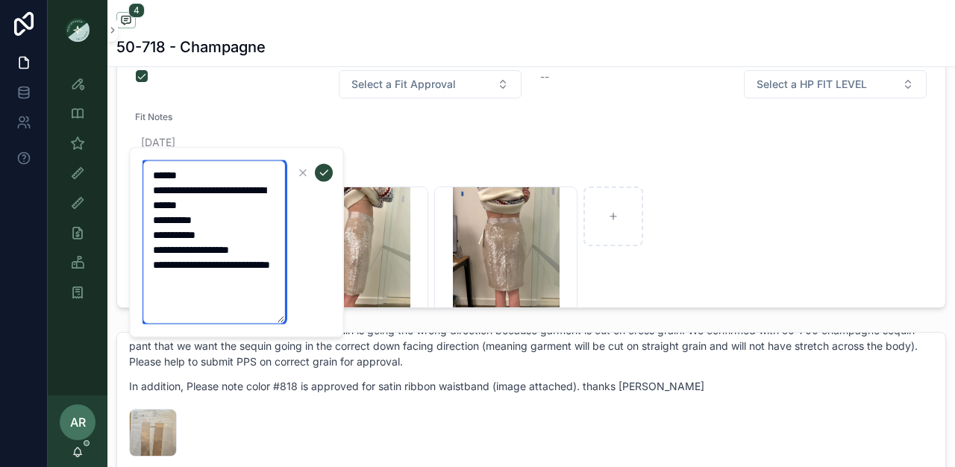
type textarea "**********"
click at [326, 169] on icon "scrollable content" at bounding box center [324, 173] width 12 height 12
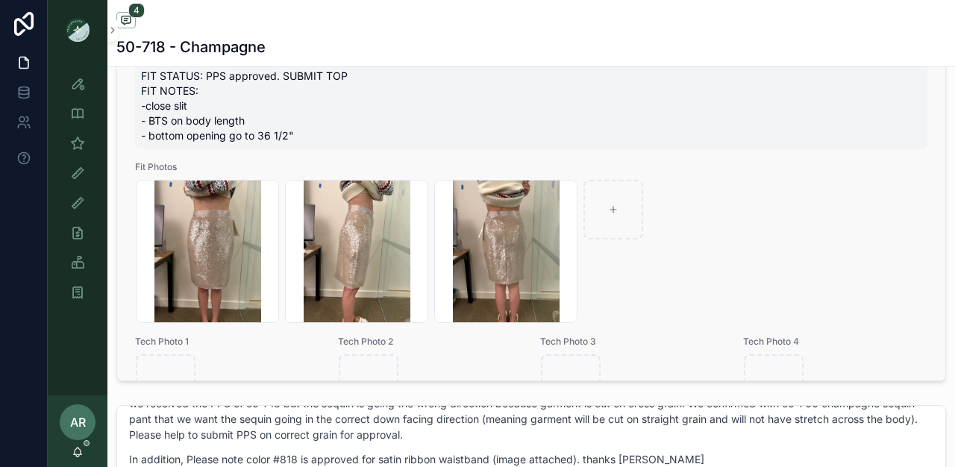
scroll to position [155, 0]
click at [179, 125] on span "[DATE] FIT STATUS: PPS approved. SUBMIT TOP FIT NOTES: -close slit - BTS on bod…" at bounding box center [531, 98] width 781 height 90
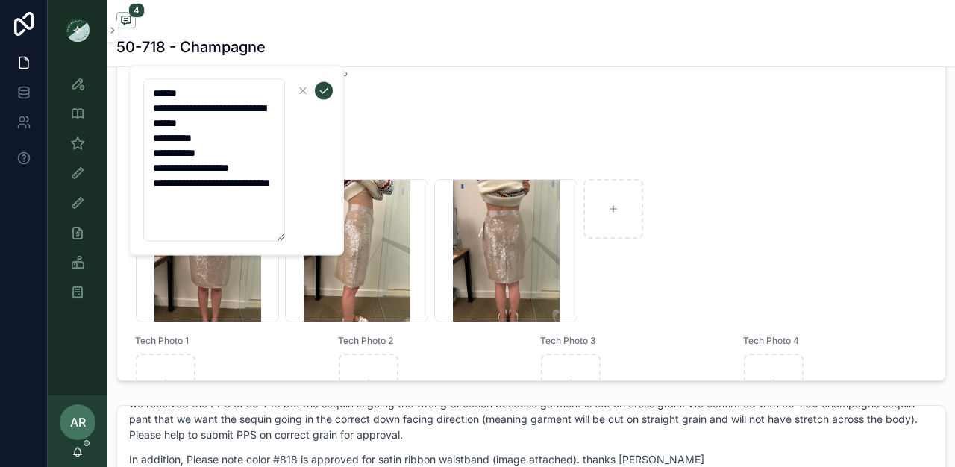
click at [185, 157] on textarea "**********" at bounding box center [214, 160] width 142 height 163
click at [160, 149] on textarea "**********" at bounding box center [214, 160] width 142 height 163
drag, startPoint x: 151, startPoint y: 156, endPoint x: 218, endPoint y: 212, distance: 87.4
click at [218, 212] on textarea "**********" at bounding box center [214, 160] width 142 height 163
type textarea "**********"
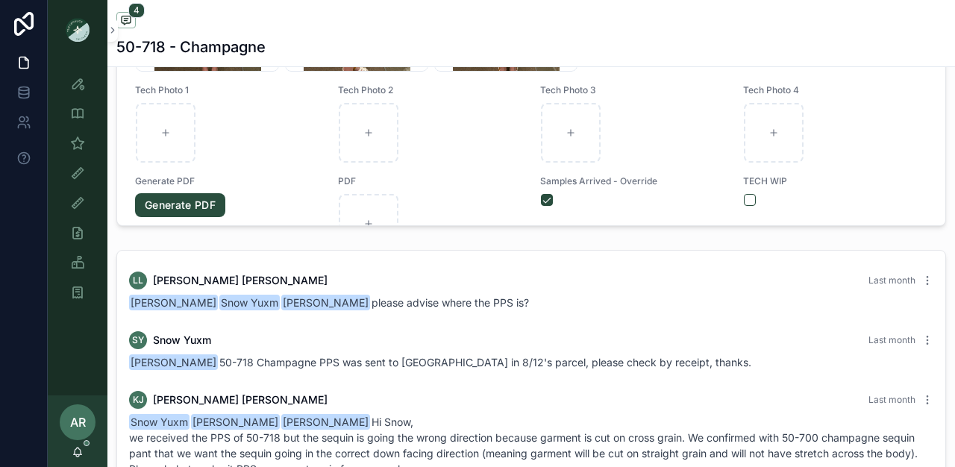
scroll to position [358, 0]
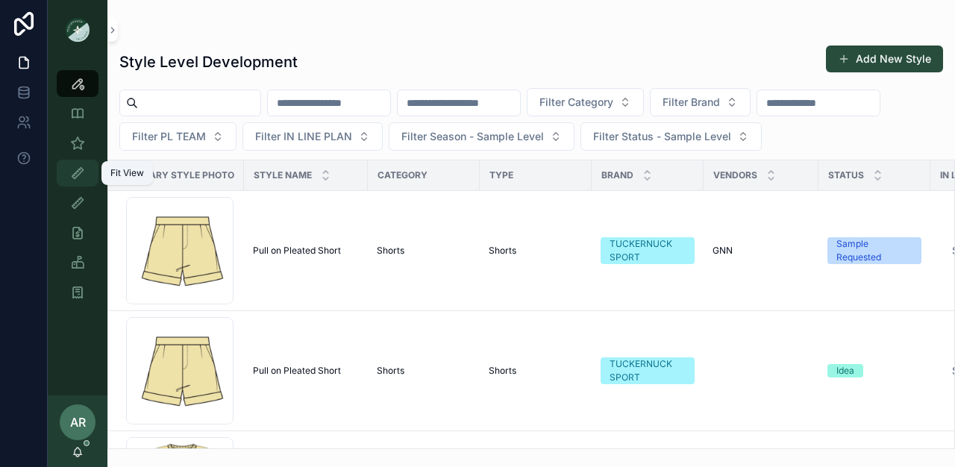
click at [66, 169] on div "Fit View" at bounding box center [78, 173] width 24 height 24
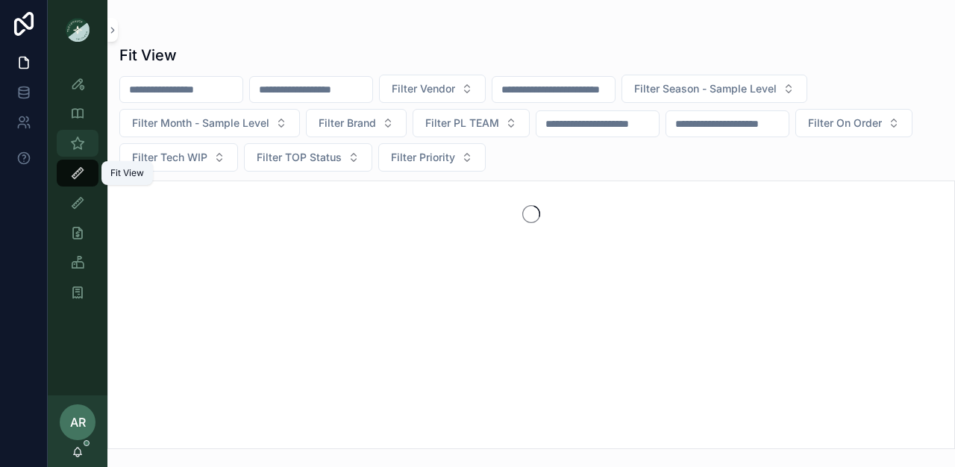
click at [81, 137] on icon "scrollable content" at bounding box center [77, 143] width 15 height 15
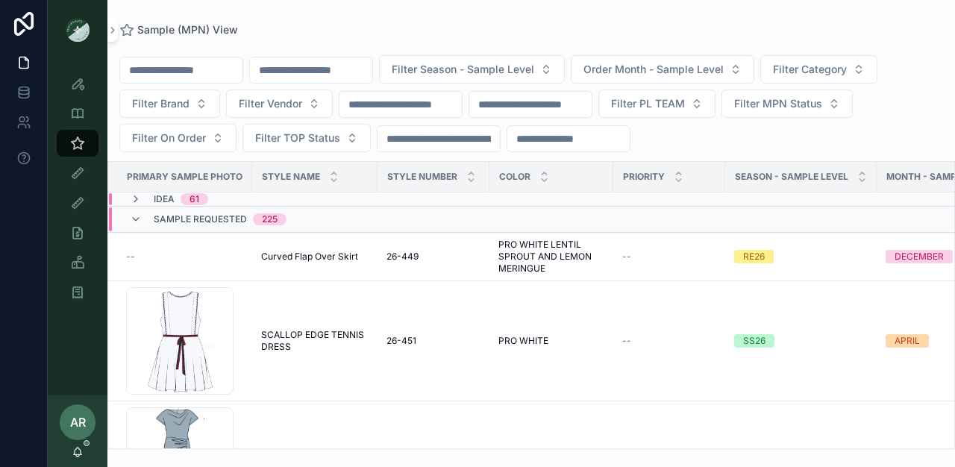
click at [310, 66] on input "scrollable content" at bounding box center [311, 70] width 122 height 21
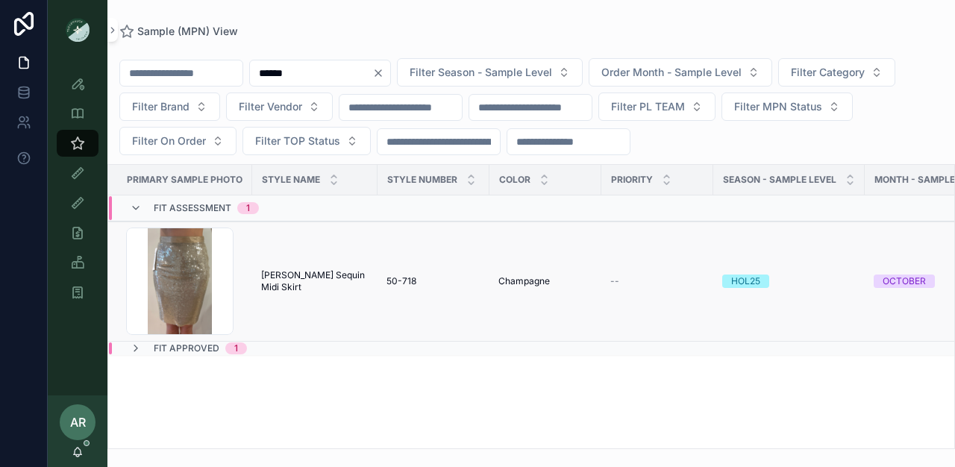
type input "******"
click at [266, 268] on td "[PERSON_NAME] Sequin Midi Skirt [PERSON_NAME] Sequin Midi Skirt" at bounding box center [314, 282] width 125 height 120
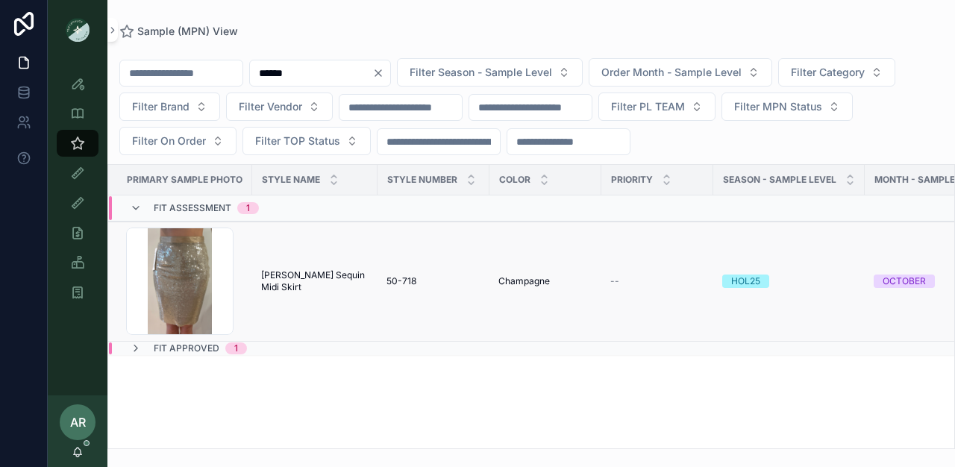
click at [291, 290] on td "[PERSON_NAME] Sequin Midi Skirt [PERSON_NAME] Sequin Midi Skirt" at bounding box center [314, 282] width 125 height 120
click at [305, 282] on span "[PERSON_NAME] Sequin Midi Skirt" at bounding box center [314, 281] width 107 height 24
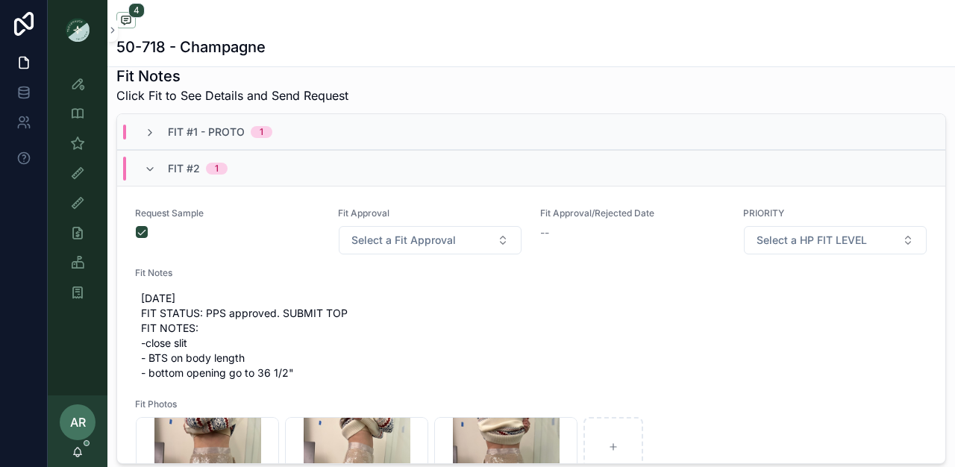
scroll to position [580, 0]
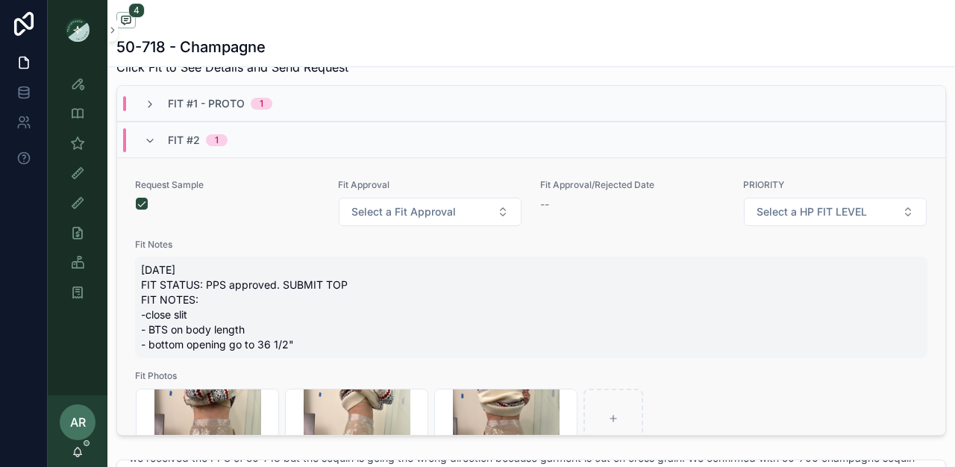
click at [166, 328] on span "[DATE] FIT STATUS: PPS approved. SUBMIT TOP FIT NOTES: -close slit - BTS on bod…" at bounding box center [531, 308] width 781 height 90
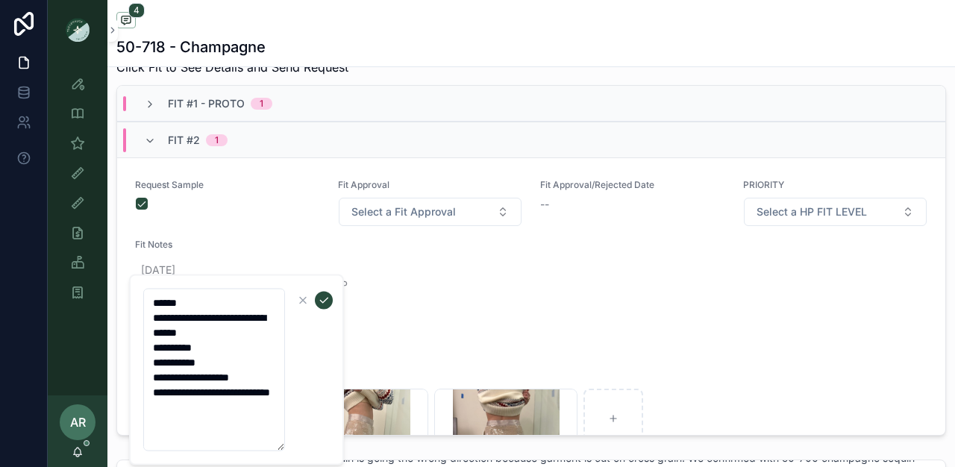
drag, startPoint x: 149, startPoint y: 362, endPoint x: 249, endPoint y: 454, distance: 136.3
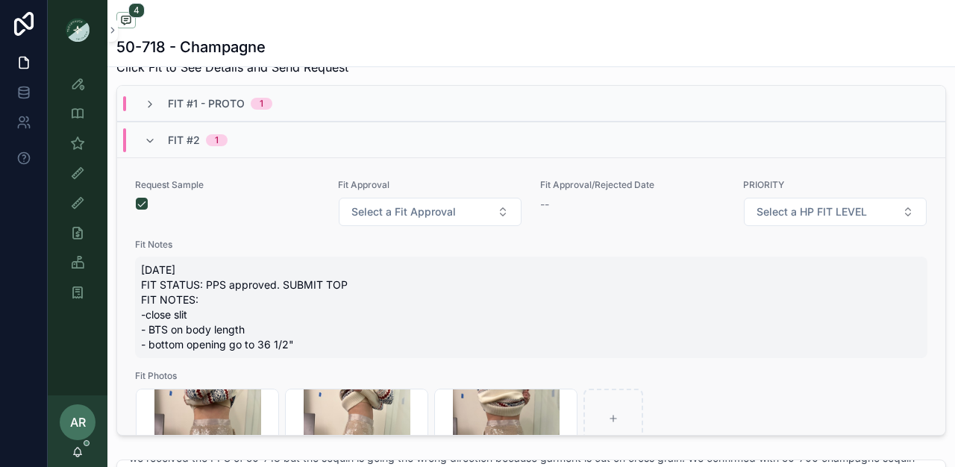
click at [173, 320] on span "[DATE] FIT STATUS: PPS approved. SUBMIT TOP FIT NOTES: -close slit - BTS on bod…" at bounding box center [531, 308] width 781 height 90
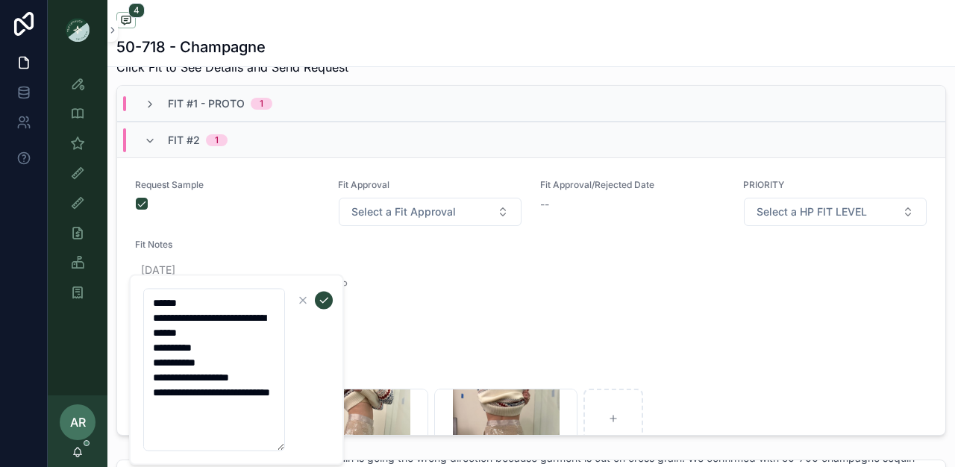
drag, startPoint x: 151, startPoint y: 362, endPoint x: 228, endPoint y: 433, distance: 104.6
click at [228, 433] on textarea "**********" at bounding box center [214, 370] width 142 height 163
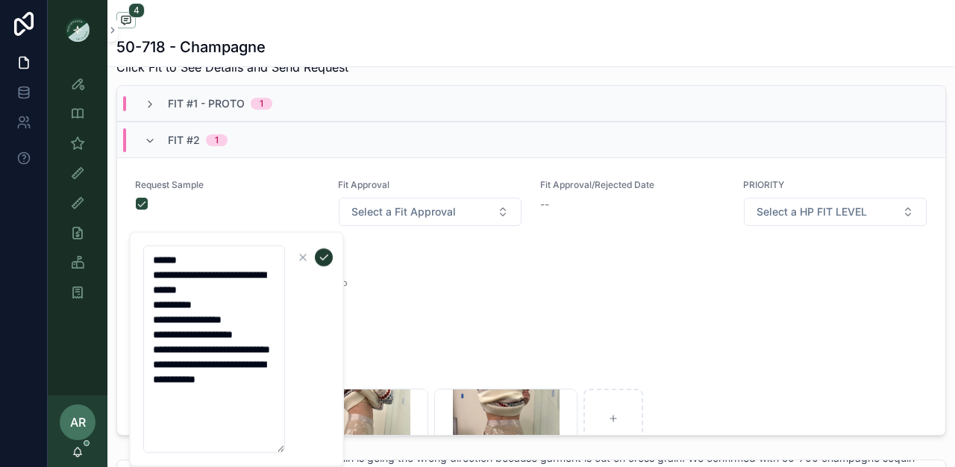
type textarea "**********"
click at [322, 257] on icon "scrollable content" at bounding box center [324, 258] width 12 height 12
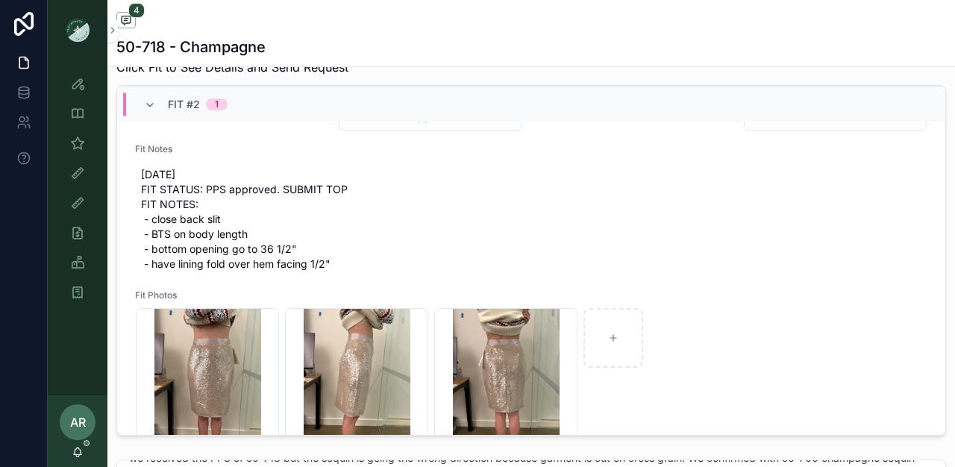
scroll to position [0, 0]
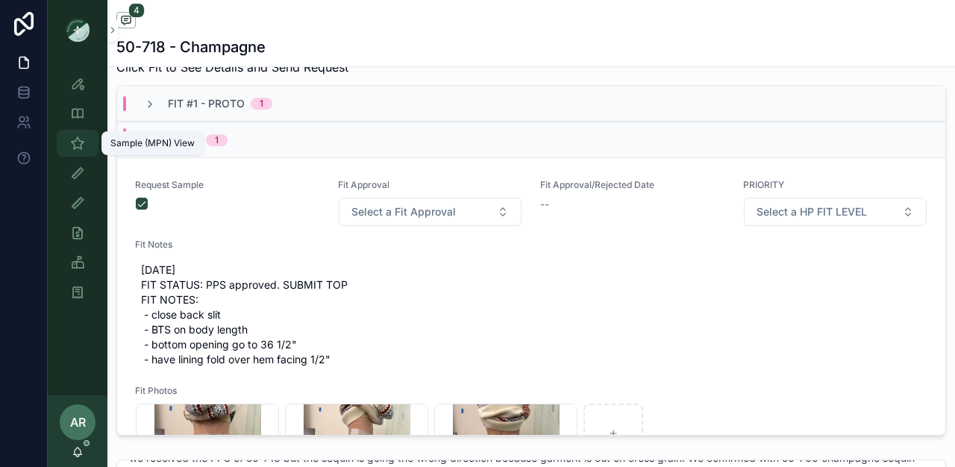
click at [76, 148] on icon "scrollable content" at bounding box center [77, 143] width 15 height 15
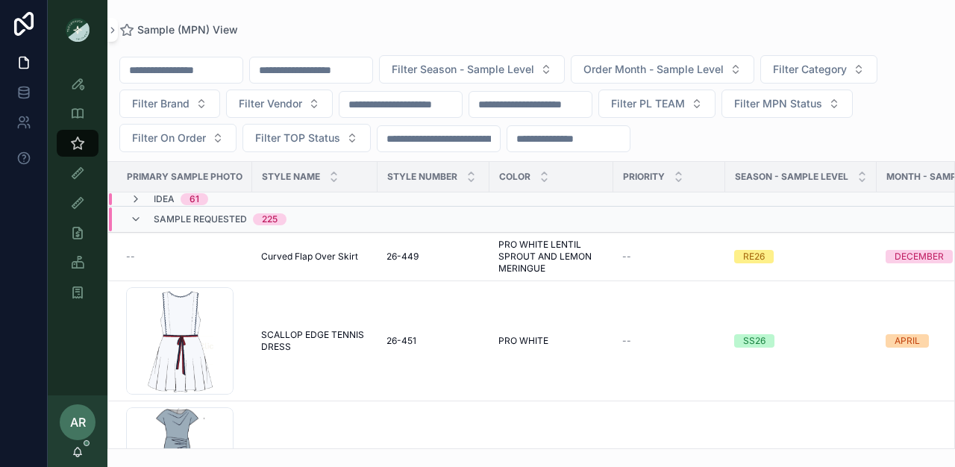
click at [346, 75] on input "scrollable content" at bounding box center [311, 70] width 122 height 21
type input "*******"
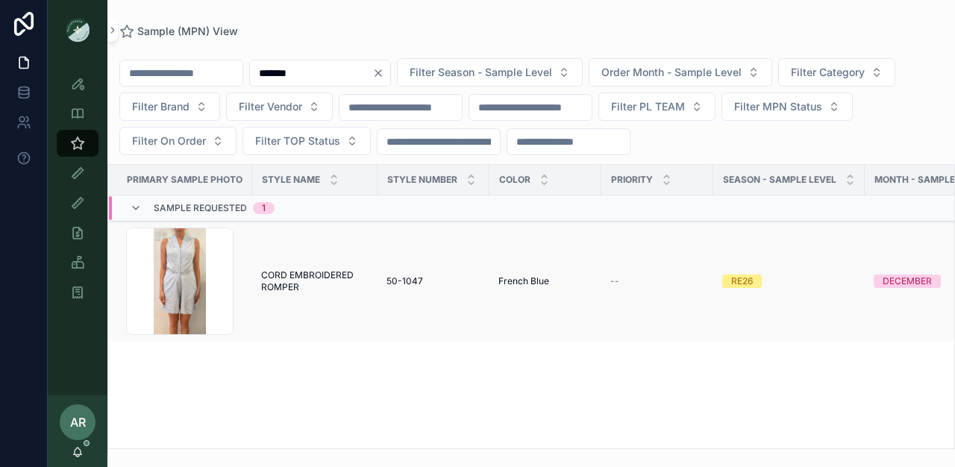
click at [293, 284] on span "CORD EMBROIDERED ROMPER" at bounding box center [314, 281] width 107 height 24
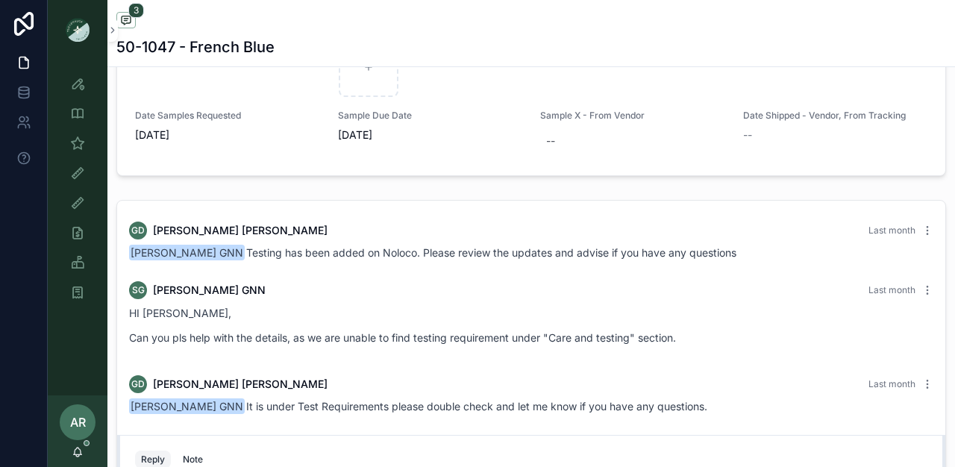
scroll to position [842, 0]
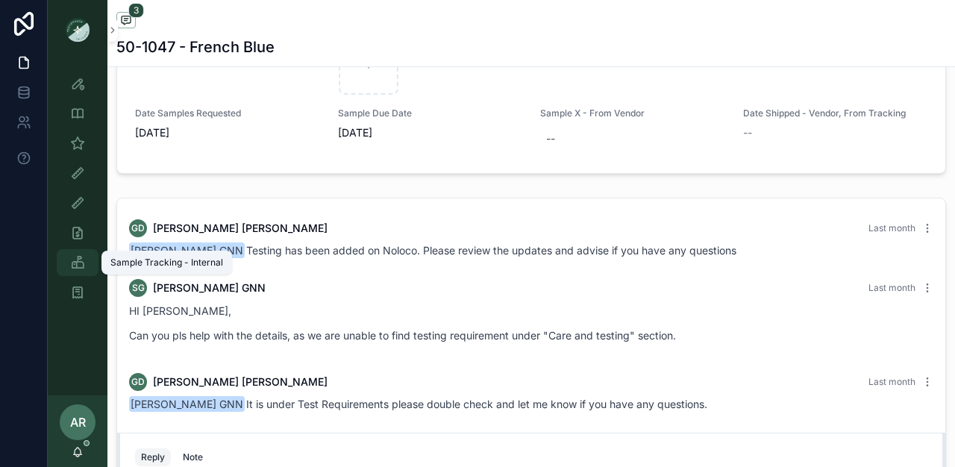
click at [75, 252] on div "Sample Tracking - Internal" at bounding box center [78, 263] width 24 height 24
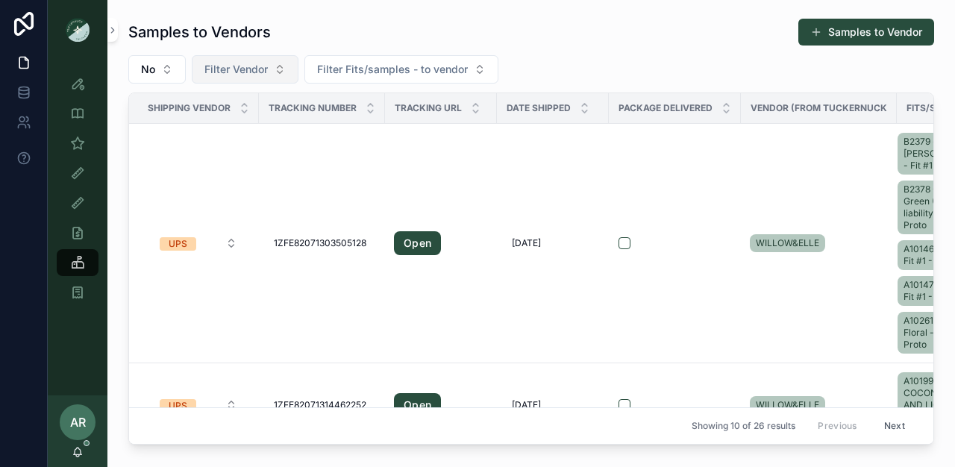
click at [272, 72] on button "Filter Vendor" at bounding box center [245, 69] width 107 height 28
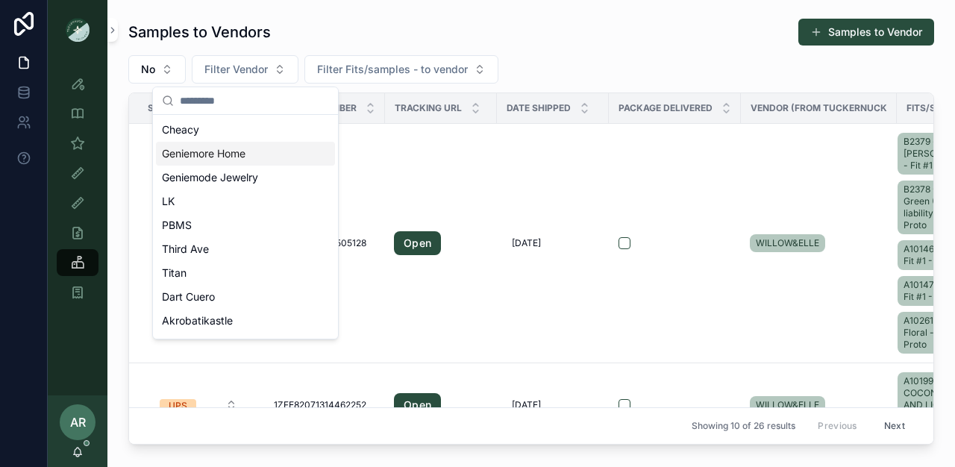
click at [240, 50] on div "Samples to Vendors Samples to Vendor No Filter Vendor Filter Fits/samples - to …" at bounding box center [531, 231] width 806 height 427
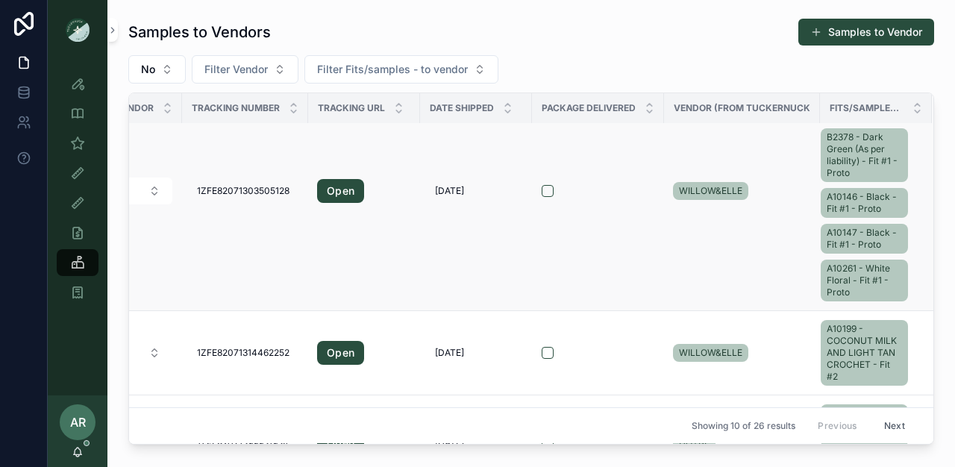
scroll to position [52, 0]
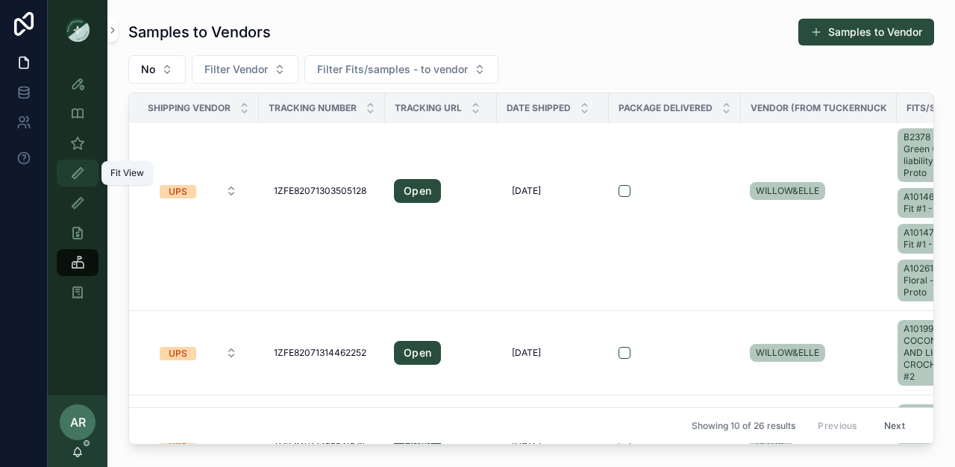
click at [84, 166] on icon "scrollable content" at bounding box center [77, 173] width 15 height 15
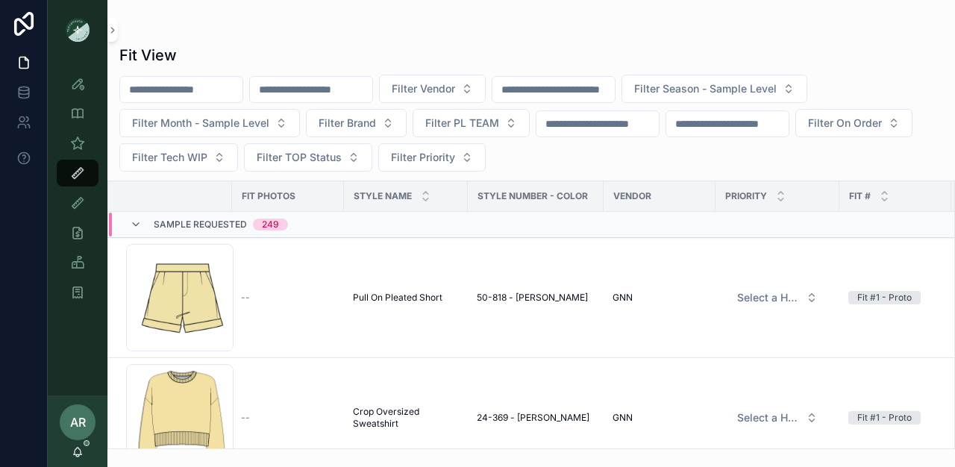
click at [326, 94] on input "scrollable content" at bounding box center [311, 89] width 122 height 21
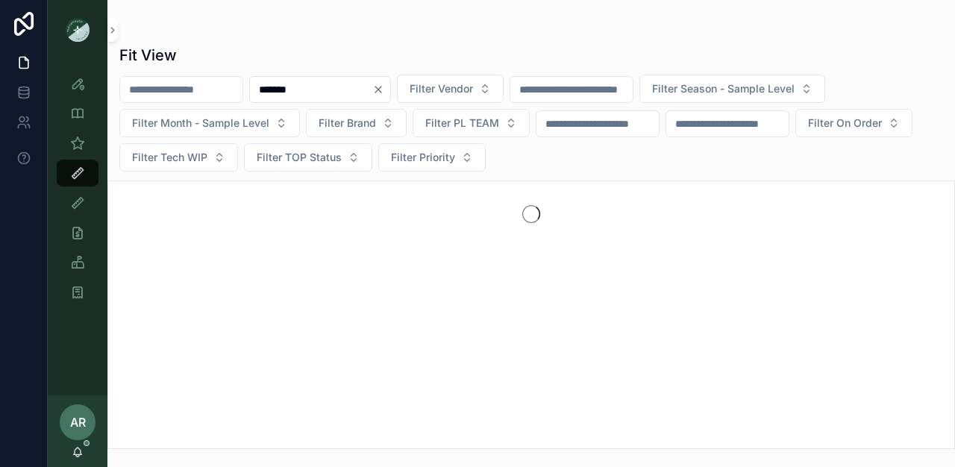
type input "*******"
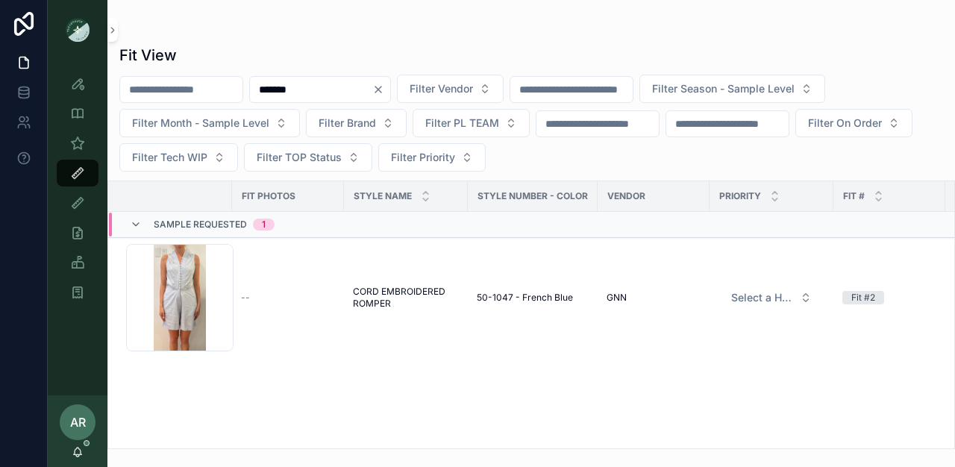
click at [294, 299] on div "--" at bounding box center [288, 298] width 94 height 12
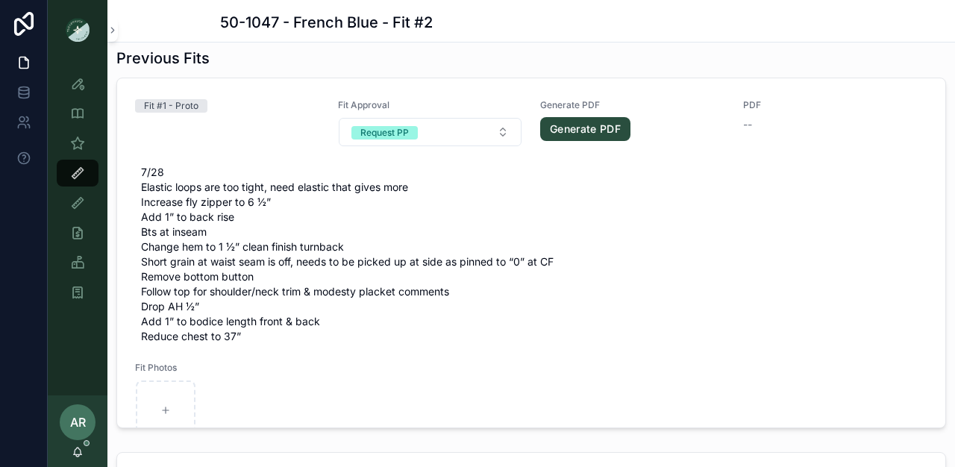
scroll to position [887, 0]
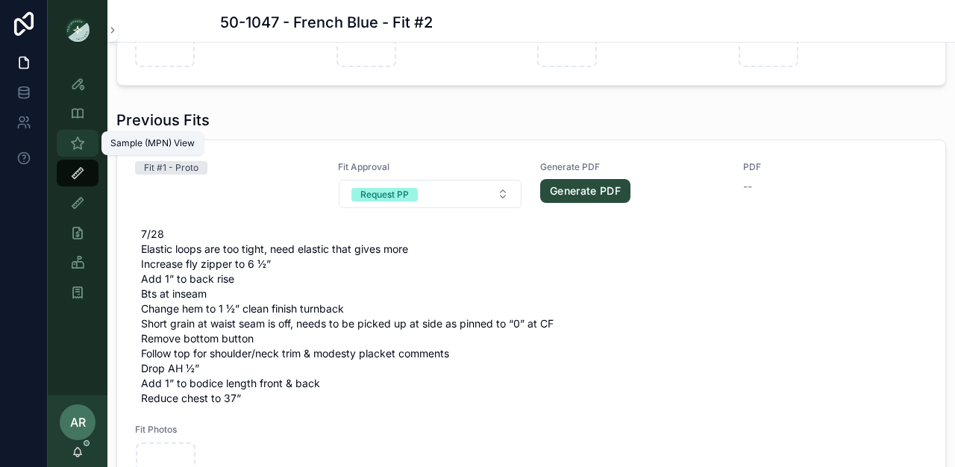
click at [91, 141] on link "Sample (MPN) View" at bounding box center [78, 143] width 42 height 27
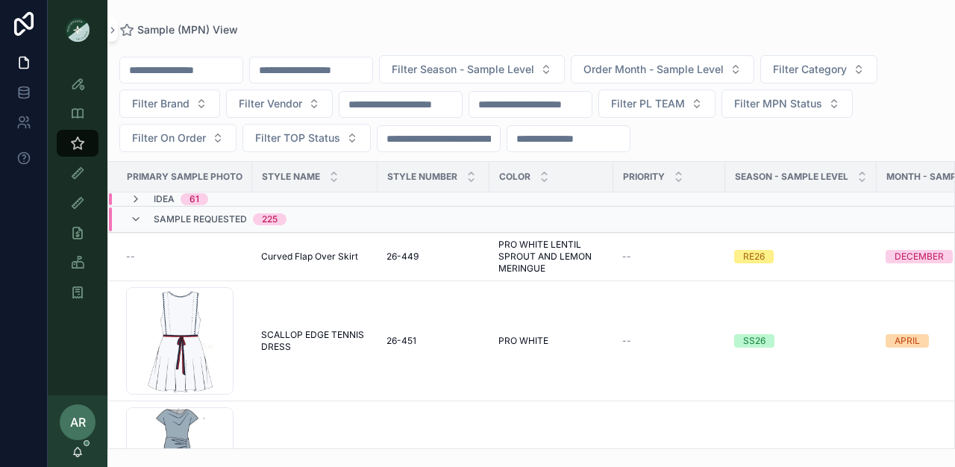
click at [328, 69] on input "scrollable content" at bounding box center [311, 70] width 122 height 21
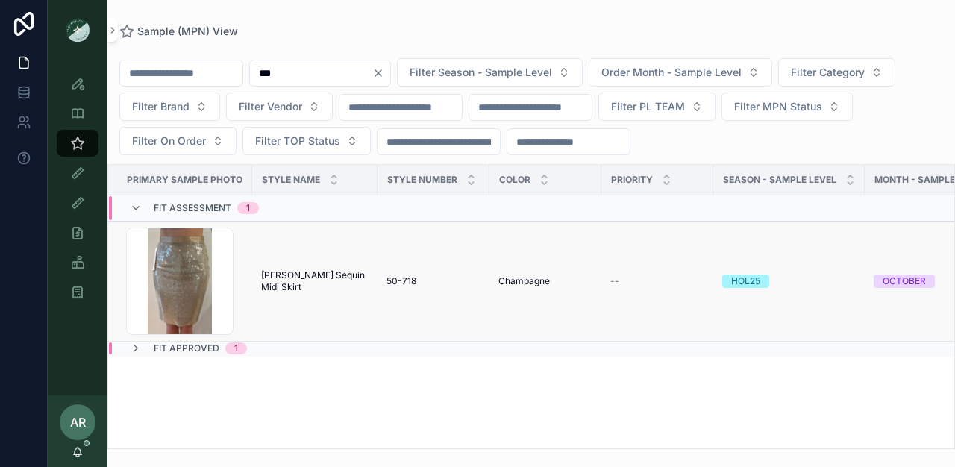
type input "***"
click at [318, 284] on span "[PERSON_NAME] Sequin Midi Skirt" at bounding box center [314, 281] width 107 height 24
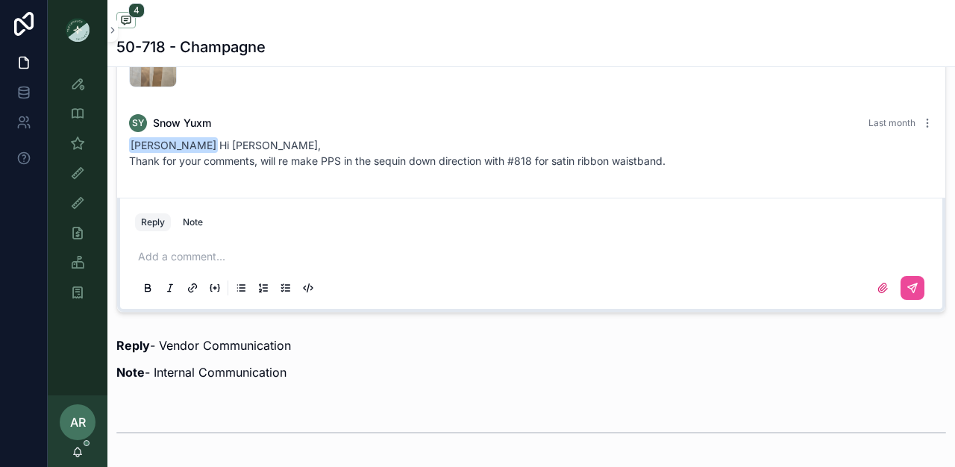
scroll to position [1088, 0]
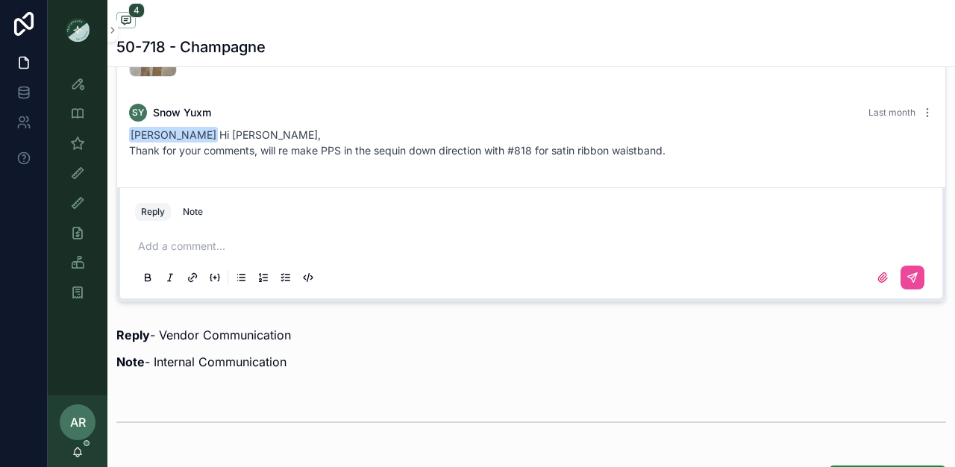
click at [171, 250] on p "scrollable content" at bounding box center [534, 246] width 793 height 15
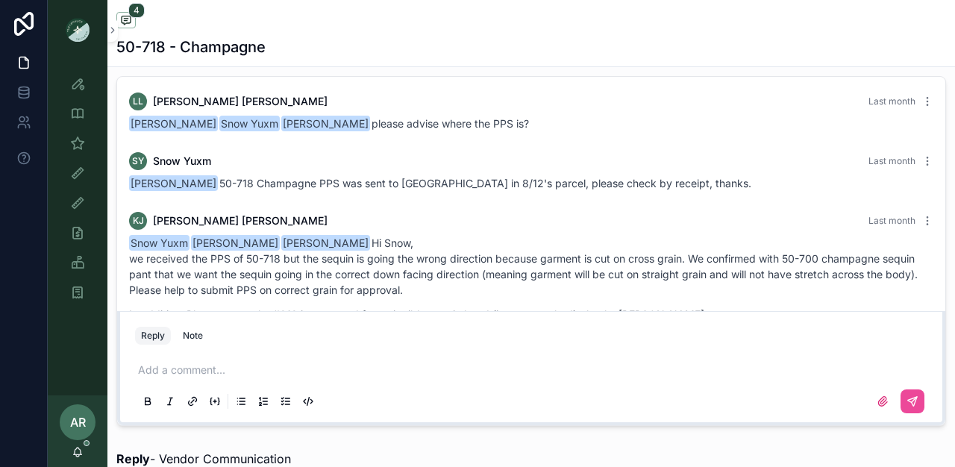
scroll to position [0, 0]
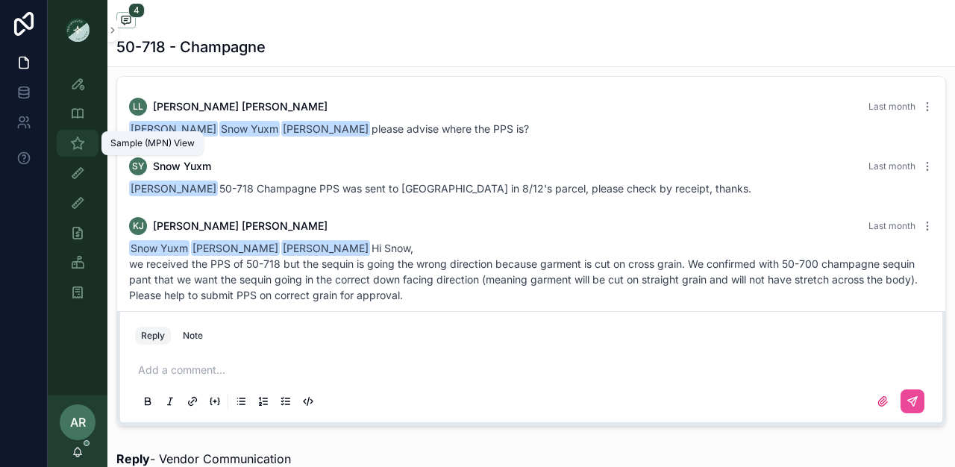
click at [81, 150] on icon "scrollable content" at bounding box center [77, 143] width 15 height 15
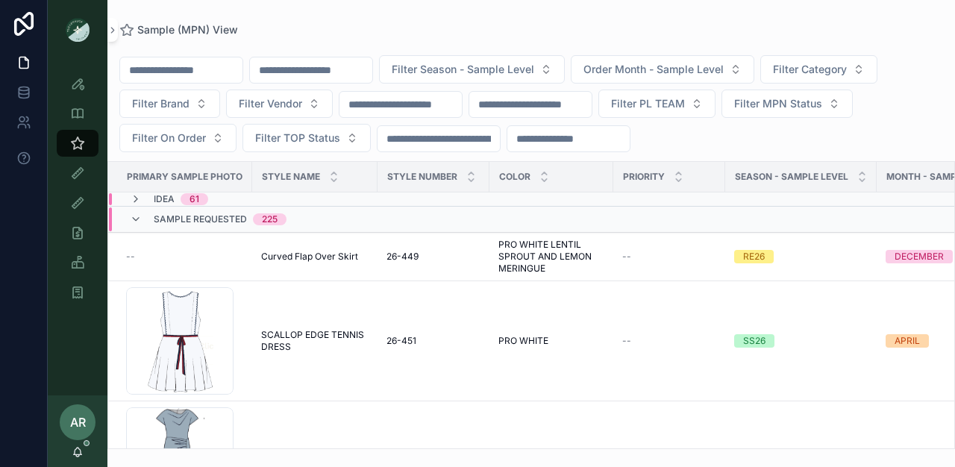
click at [355, 66] on input "scrollable content" at bounding box center [311, 70] width 122 height 21
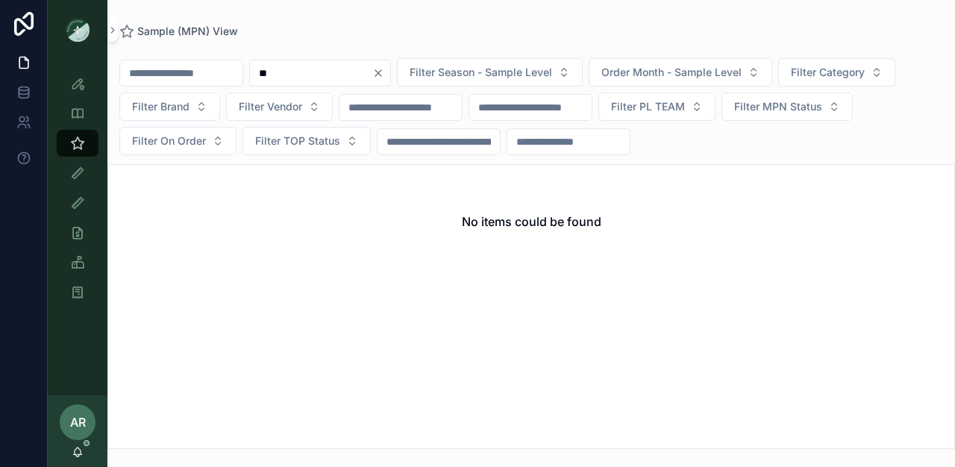
type input "*"
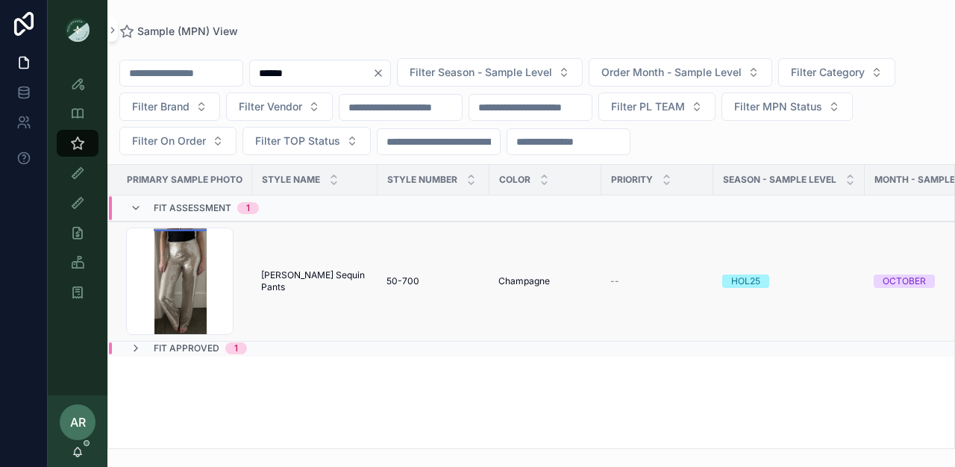
type input "******"
click at [387, 285] on span "50-700" at bounding box center [403, 281] width 33 height 12
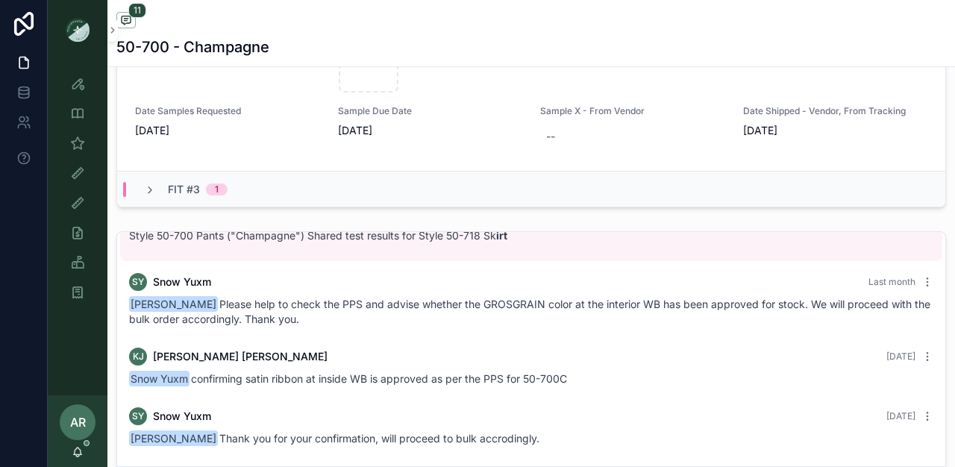
scroll to position [844, 0]
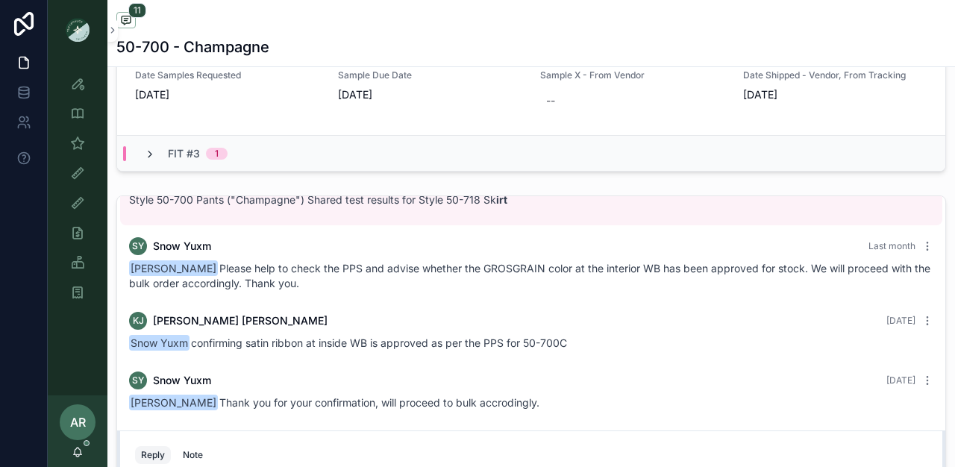
click at [144, 160] on icon "scrollable content" at bounding box center [150, 155] width 12 height 12
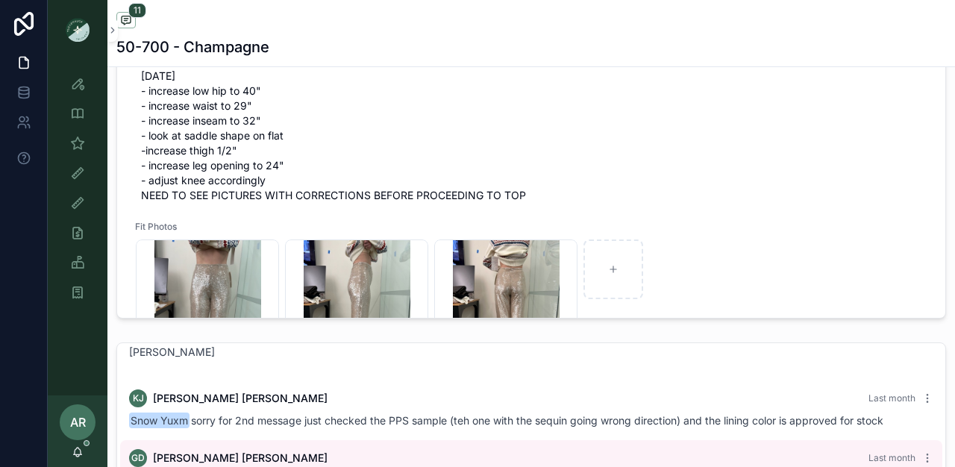
scroll to position [715, 0]
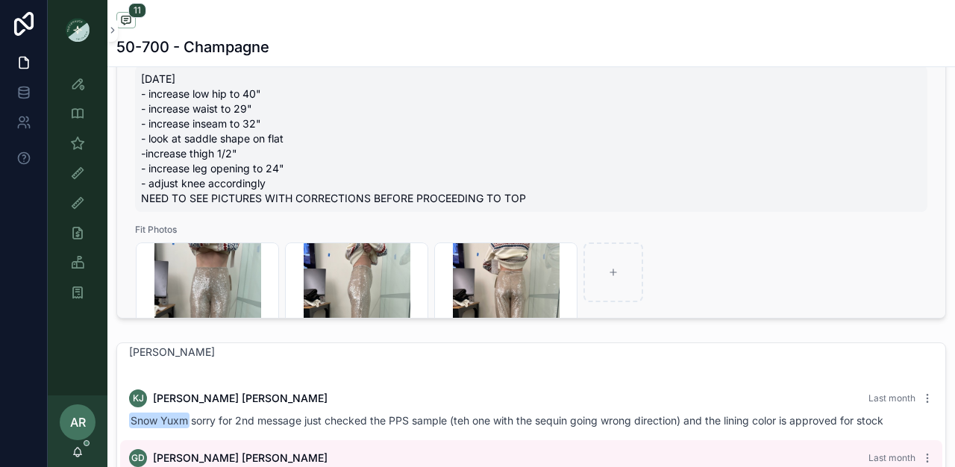
click at [166, 104] on span "[DATE] - increase low hip to 40" - increase waist to 29" - increase inseam to 3…" at bounding box center [531, 139] width 781 height 134
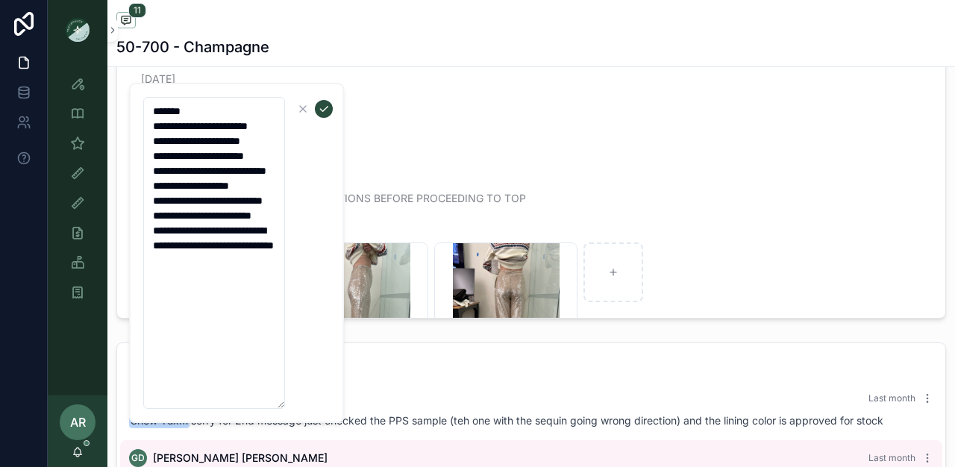
drag, startPoint x: 150, startPoint y: 122, endPoint x: 234, endPoint y: 368, distance: 259.4
click at [234, 368] on textarea "**********" at bounding box center [214, 253] width 142 height 312
click at [321, 107] on icon "scrollable content" at bounding box center [324, 109] width 12 height 12
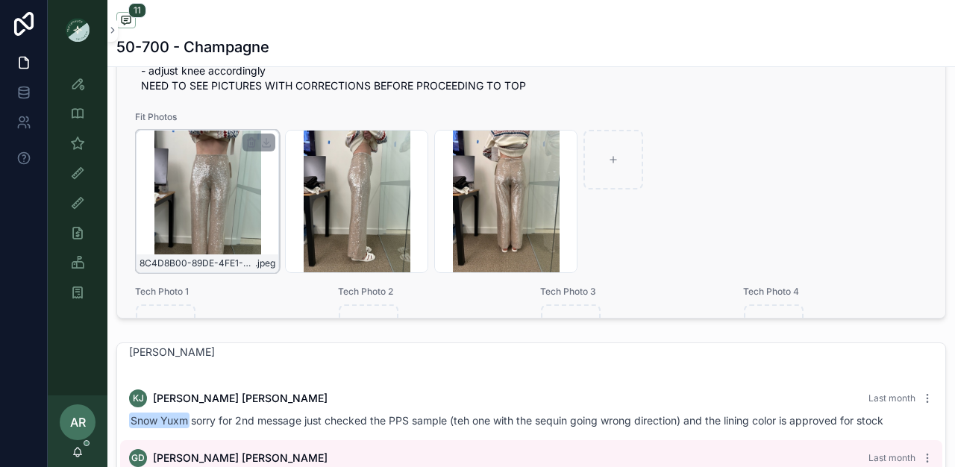
scroll to position [832, 0]
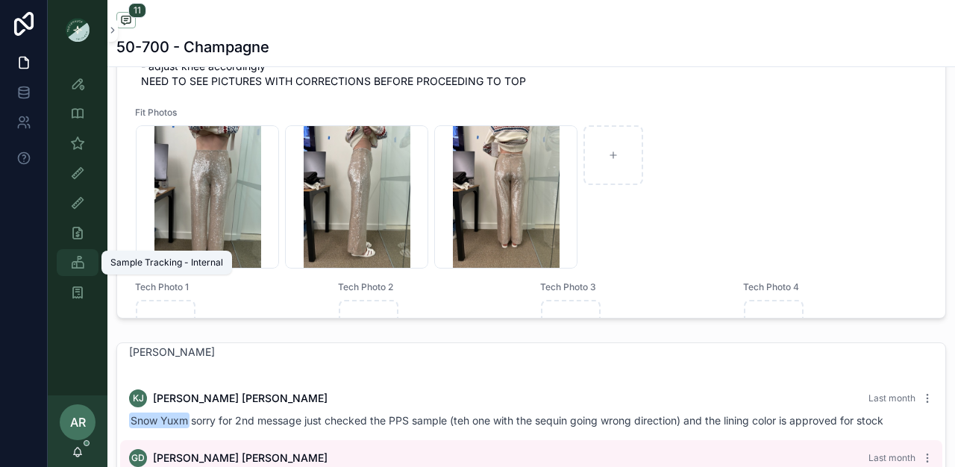
click at [79, 267] on icon "scrollable content" at bounding box center [77, 262] width 15 height 15
